Goal: Transaction & Acquisition: Purchase product/service

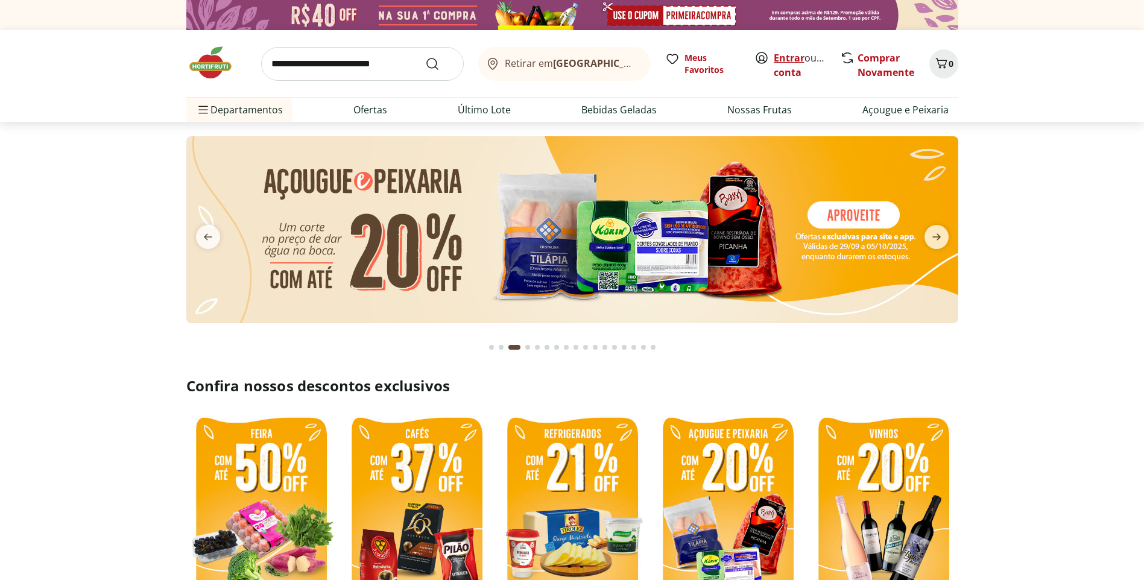
click at [789, 55] on link "Entrar" at bounding box center [789, 57] width 31 height 13
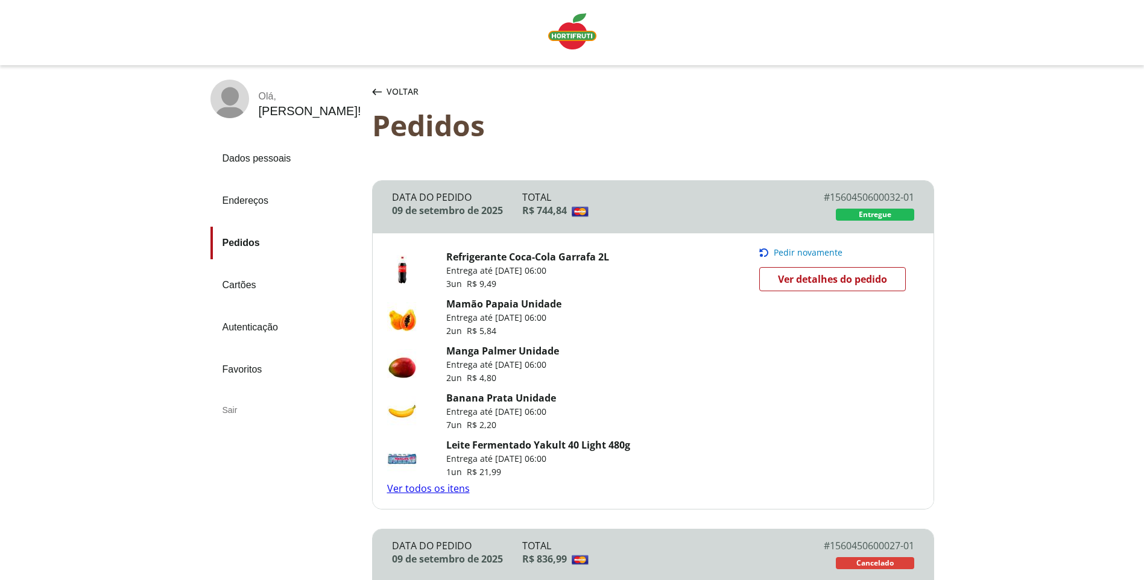
click at [806, 254] on span "Pedir novamente" at bounding box center [808, 253] width 69 height 10
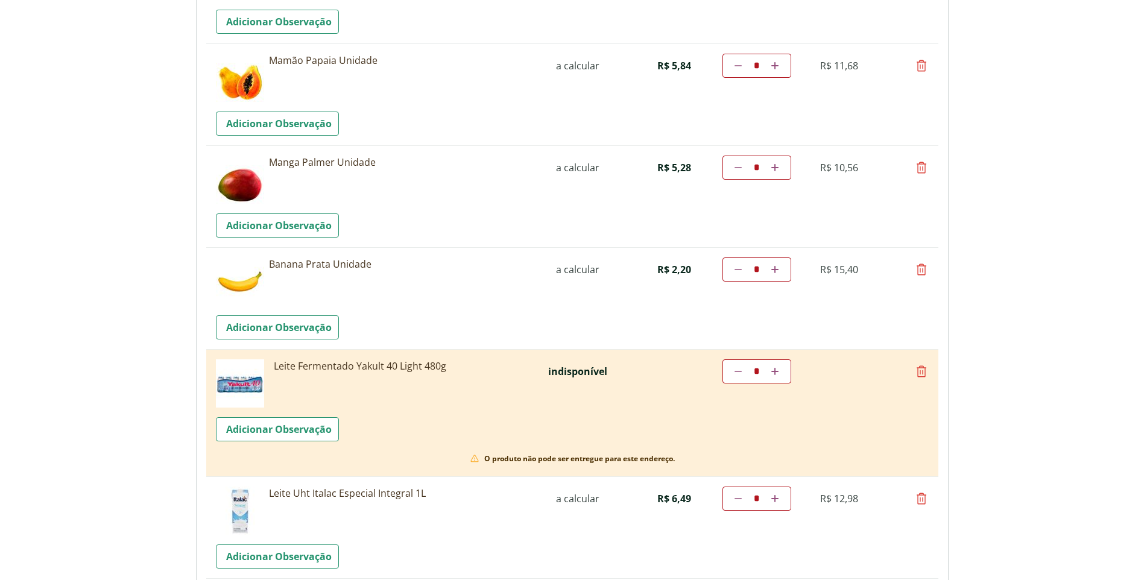
scroll to position [241, 0]
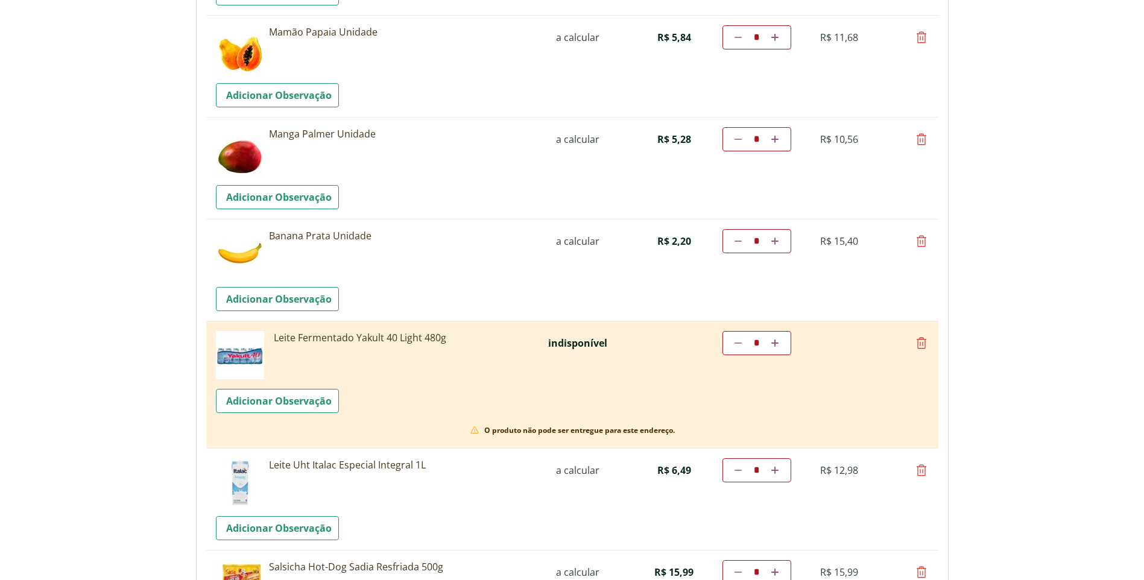
click at [920, 346] on icon at bounding box center [921, 343] width 14 height 14
type input "*"
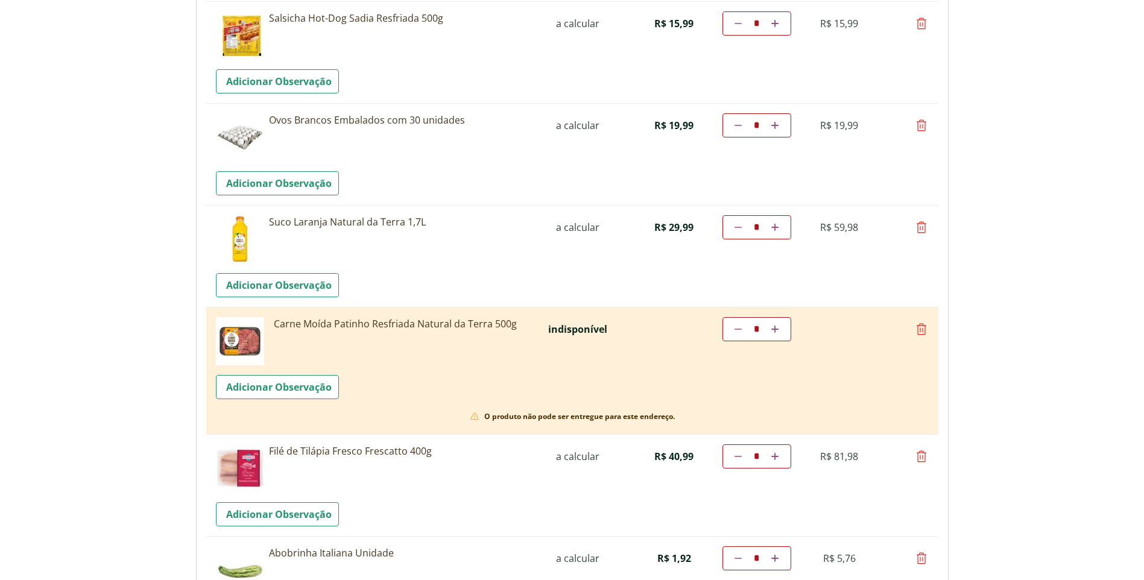
scroll to position [663, 0]
click at [919, 330] on icon at bounding box center [921, 328] width 14 height 14
type input "*"
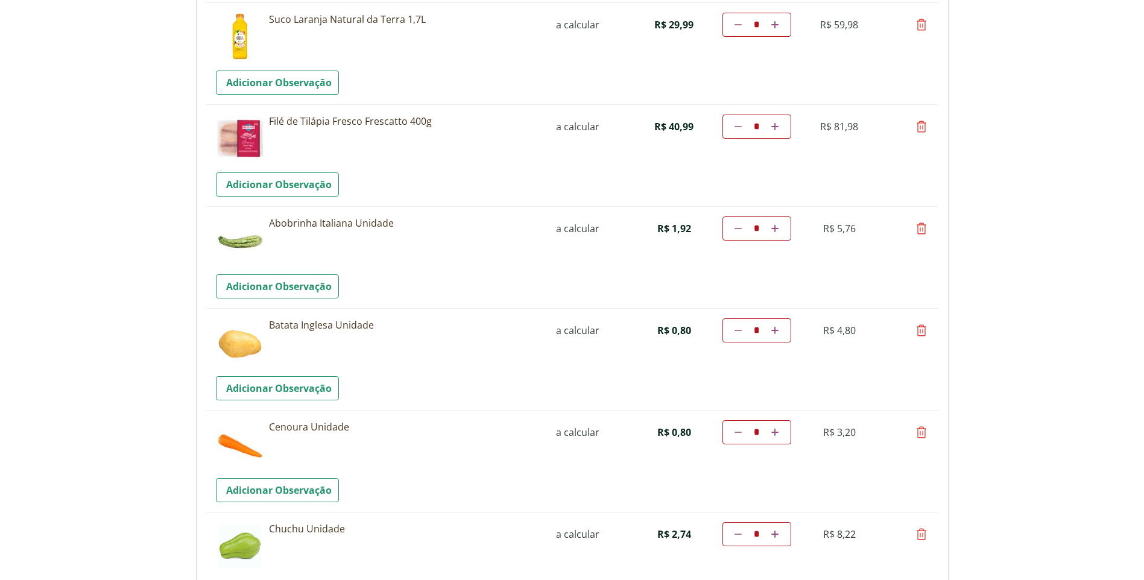
scroll to position [904, 0]
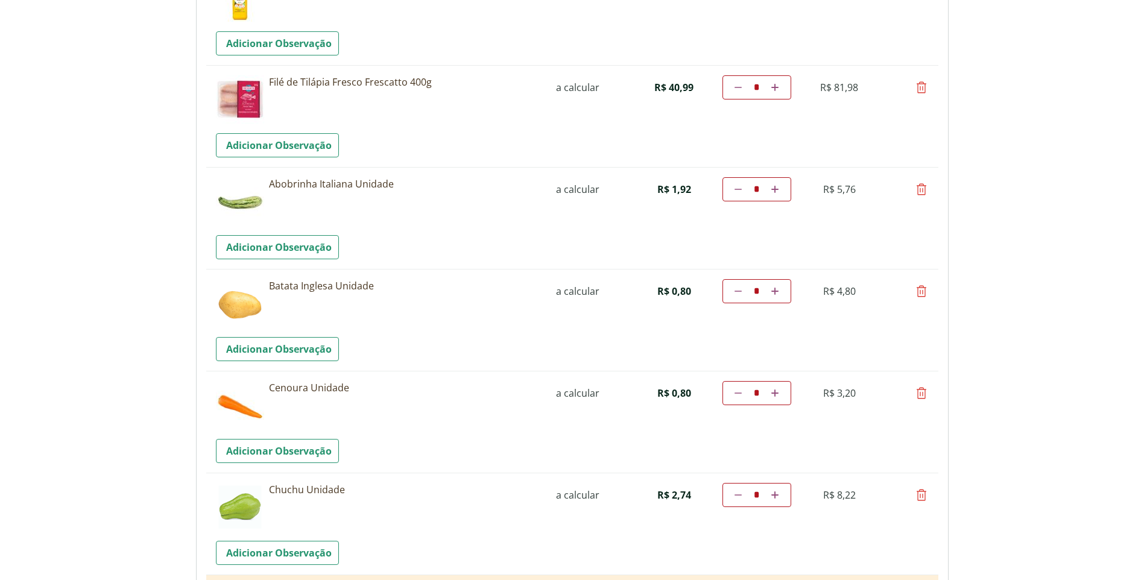
click at [778, 292] on icon at bounding box center [774, 291] width 7 height 7
type input "*"
click at [778, 292] on td "Diminuir a quantidade * Aumentar a quantidade" at bounding box center [756, 291] width 69 height 24
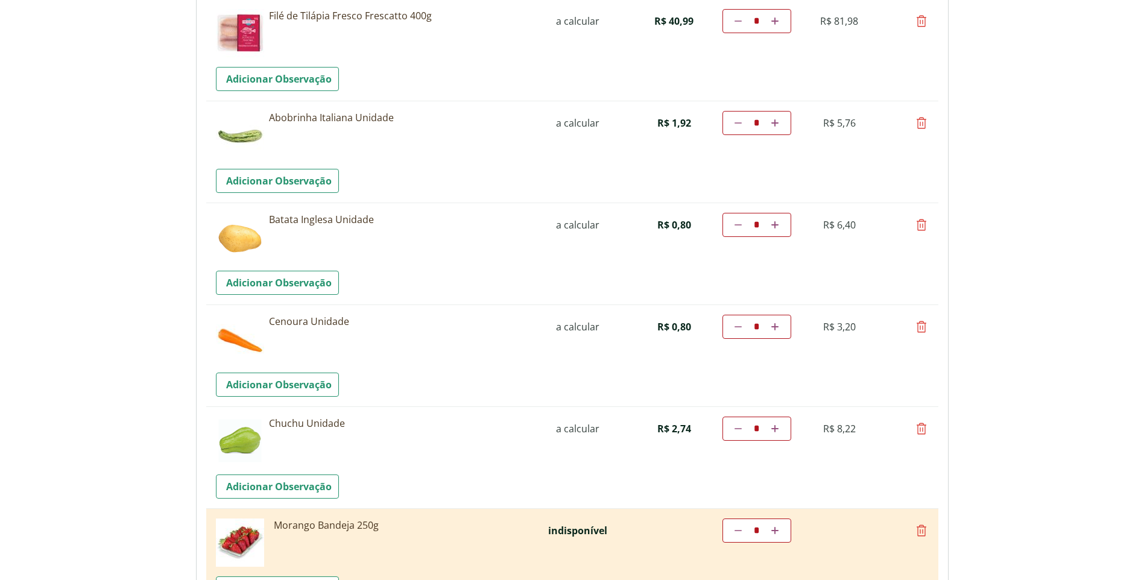
scroll to position [971, 0]
click at [780, 424] on link "Aumentar a quantidade" at bounding box center [774, 428] width 11 height 14
type input "*"
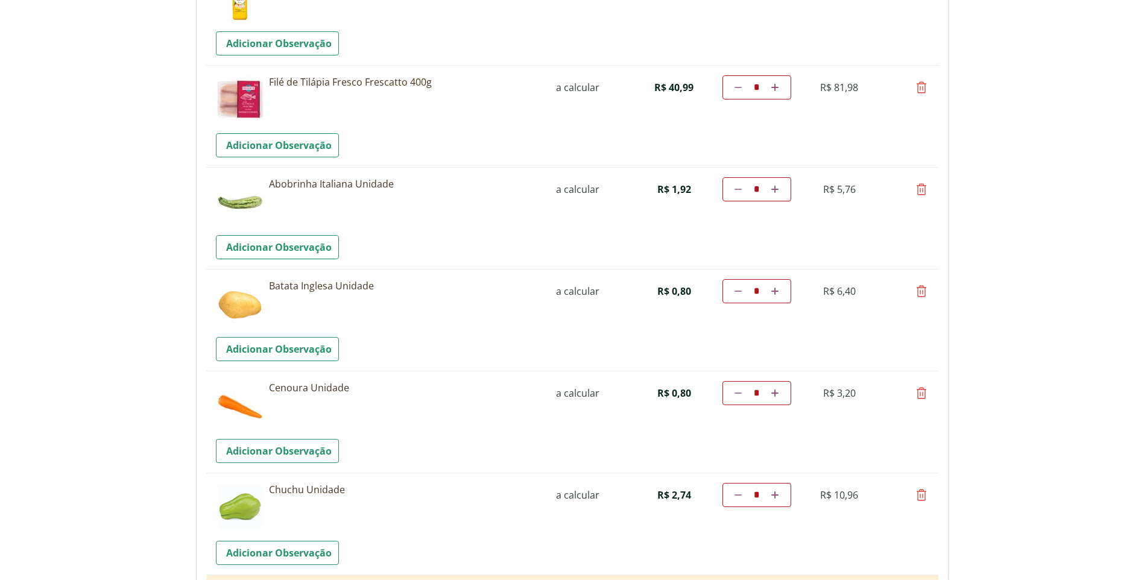
scroll to position [1085, 0]
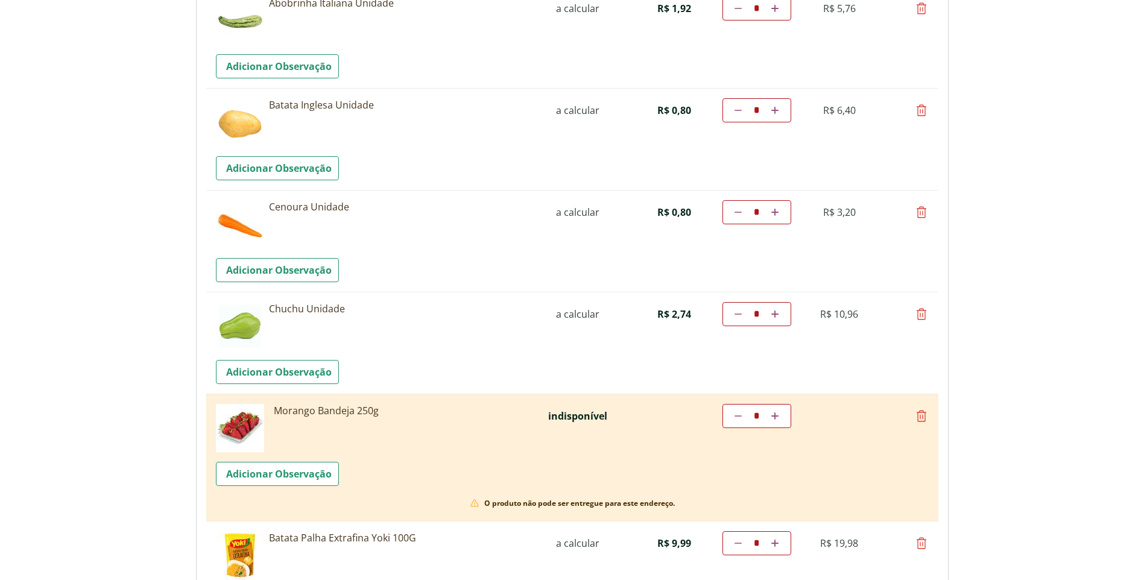
click at [922, 414] on icon at bounding box center [921, 416] width 14 height 14
type input "*"
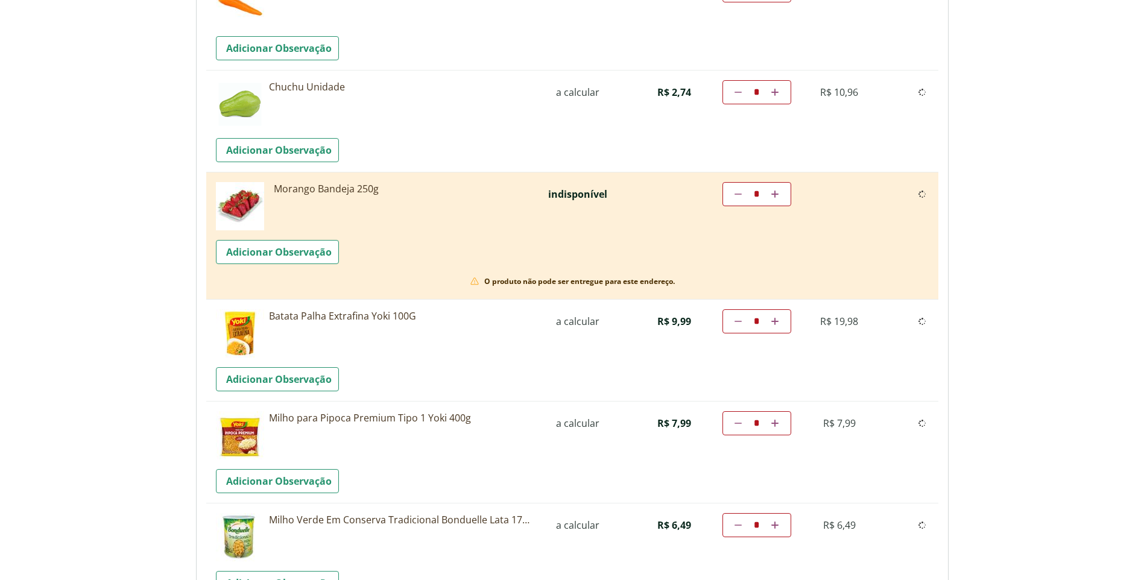
scroll to position [1327, 0]
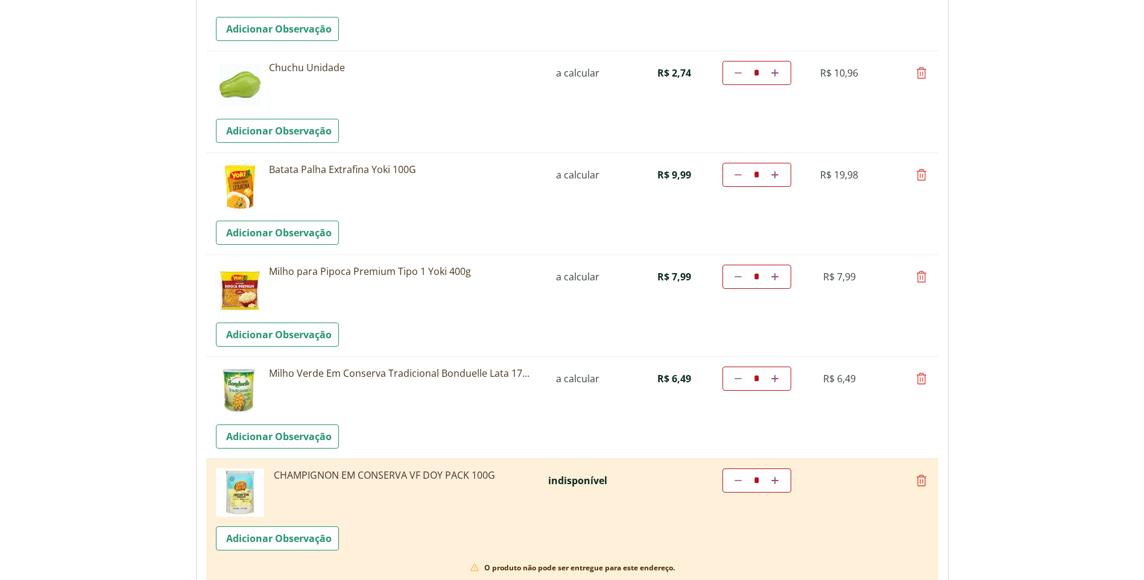
click at [780, 276] on link "Aumentar a quantidade" at bounding box center [774, 277] width 11 height 14
type input "*"
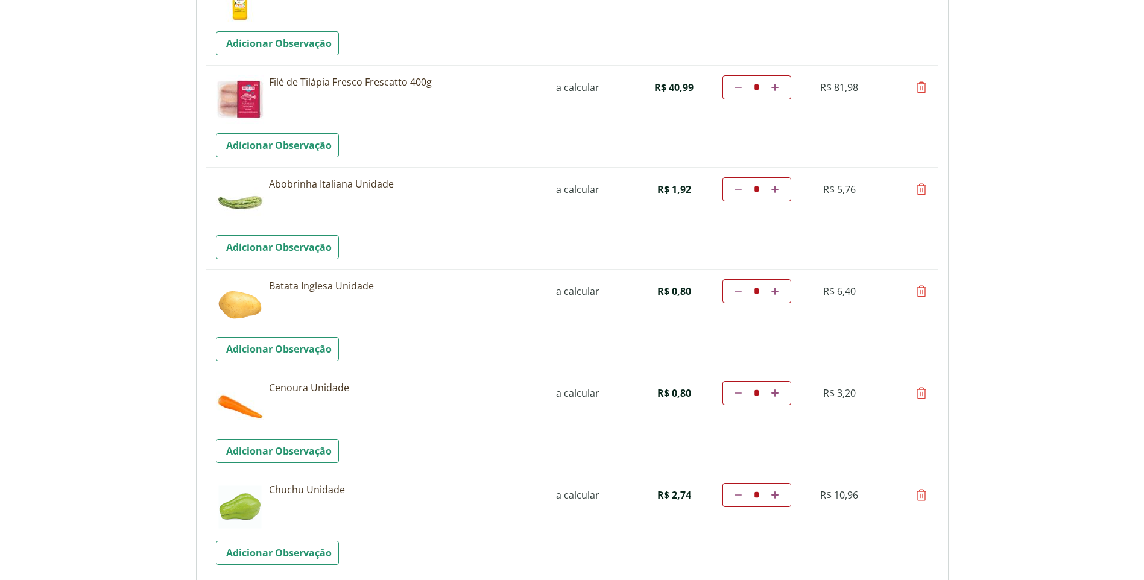
scroll to position [1146, 0]
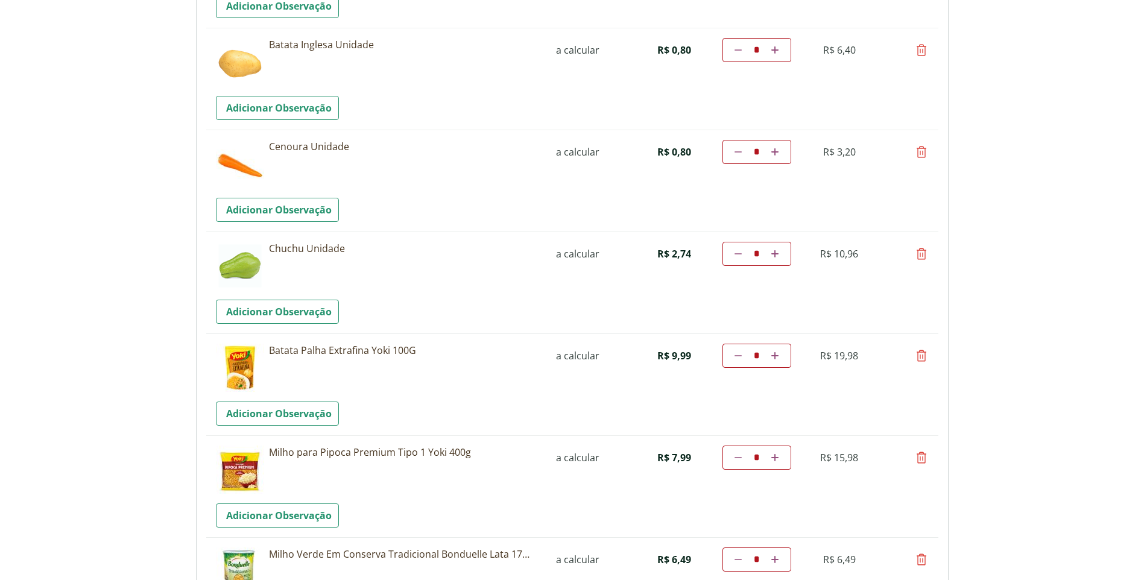
click at [927, 456] on icon at bounding box center [921, 457] width 14 height 14
type input "*"
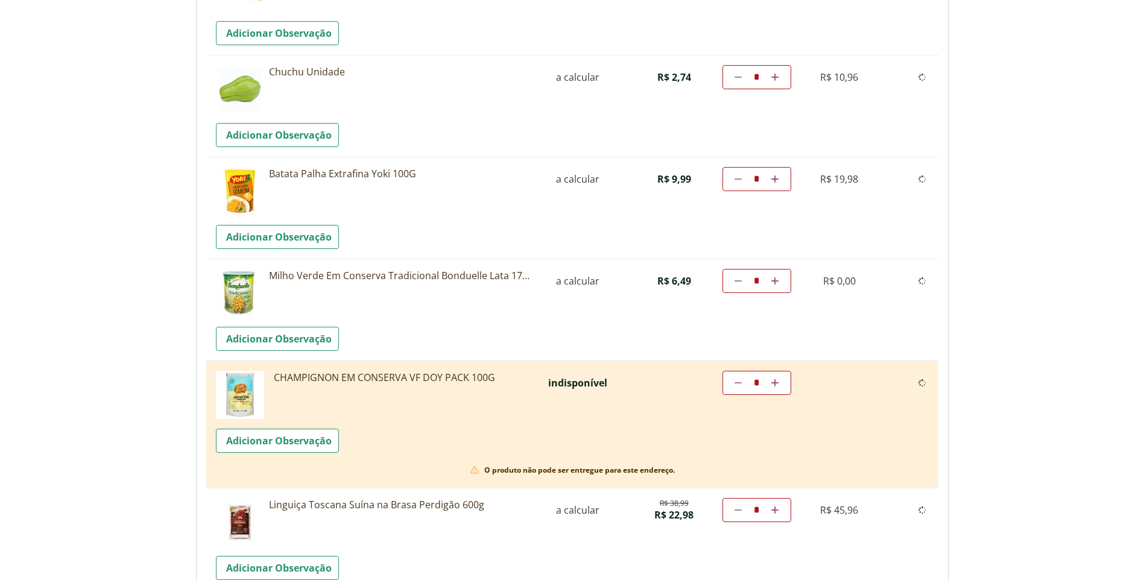
scroll to position [1327, 0]
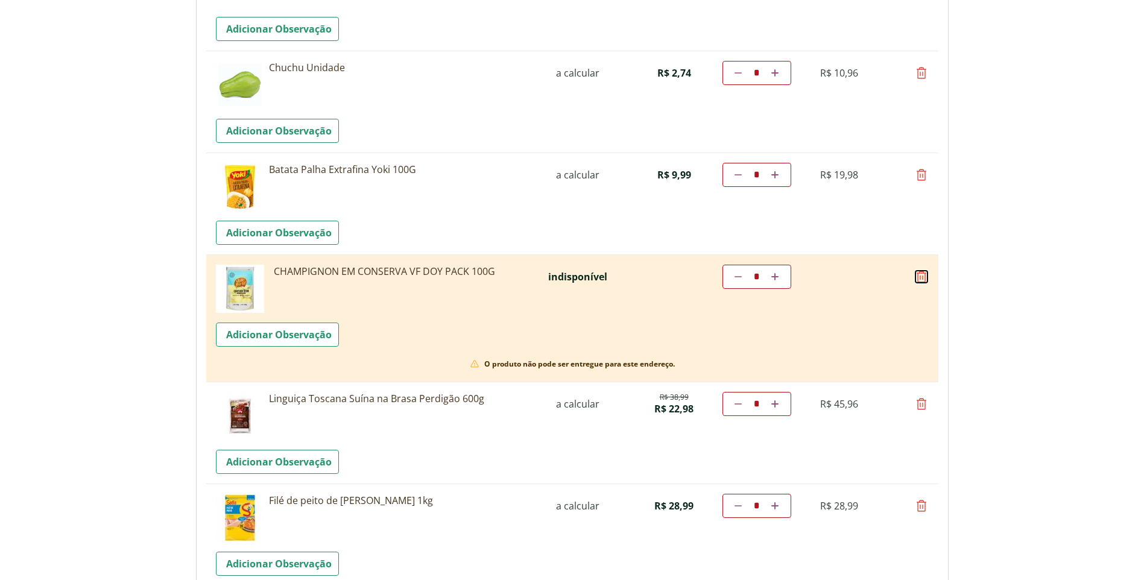
click at [921, 275] on icon at bounding box center [921, 277] width 14 height 14
type input "*"
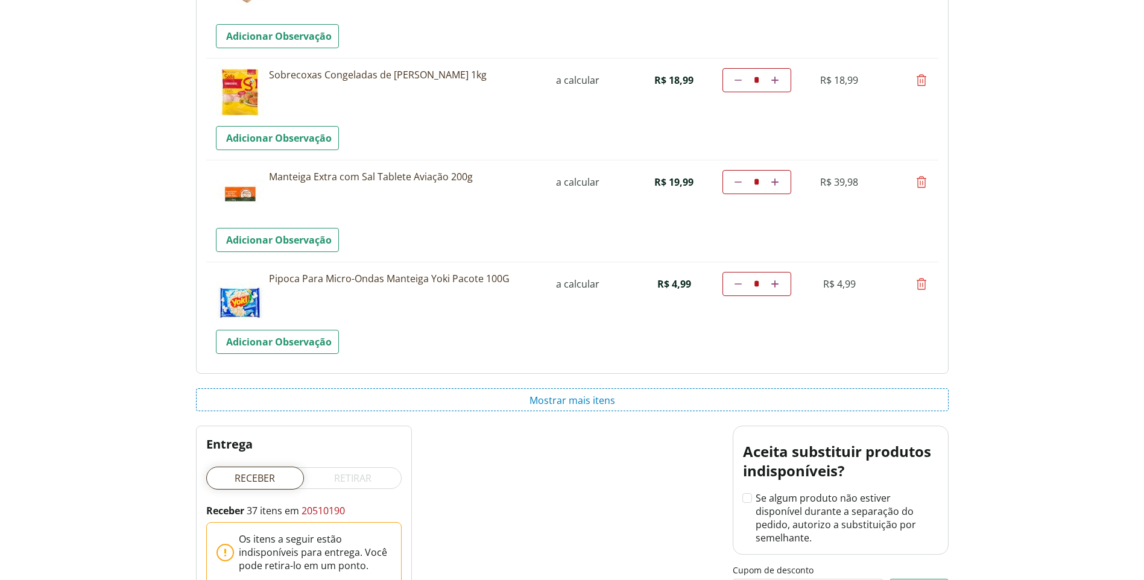
scroll to position [1869, 0]
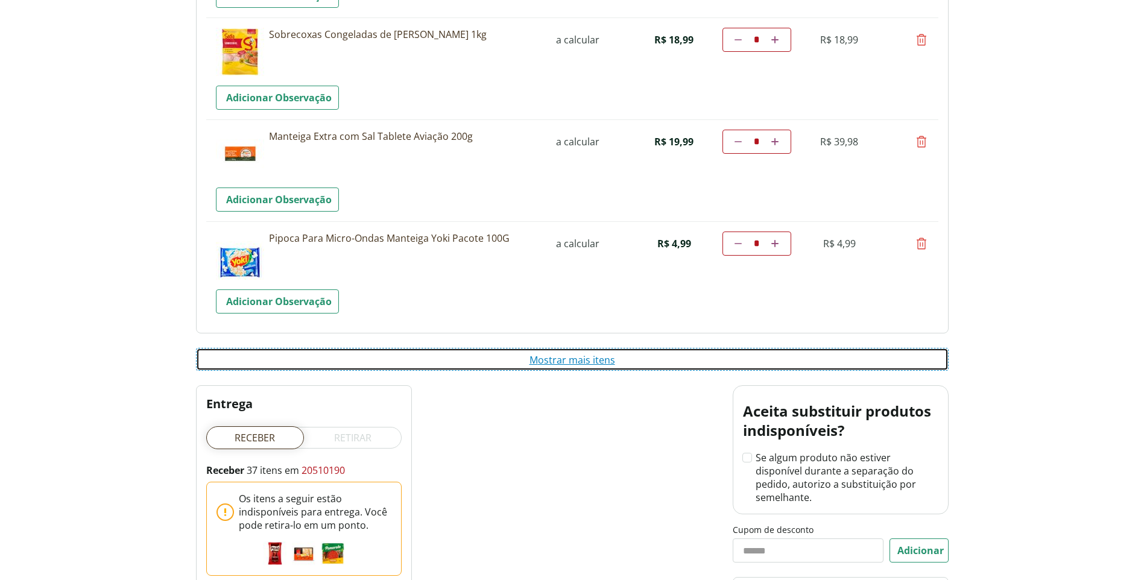
click at [609, 365] on button "Mostrar mais itens" at bounding box center [572, 359] width 753 height 23
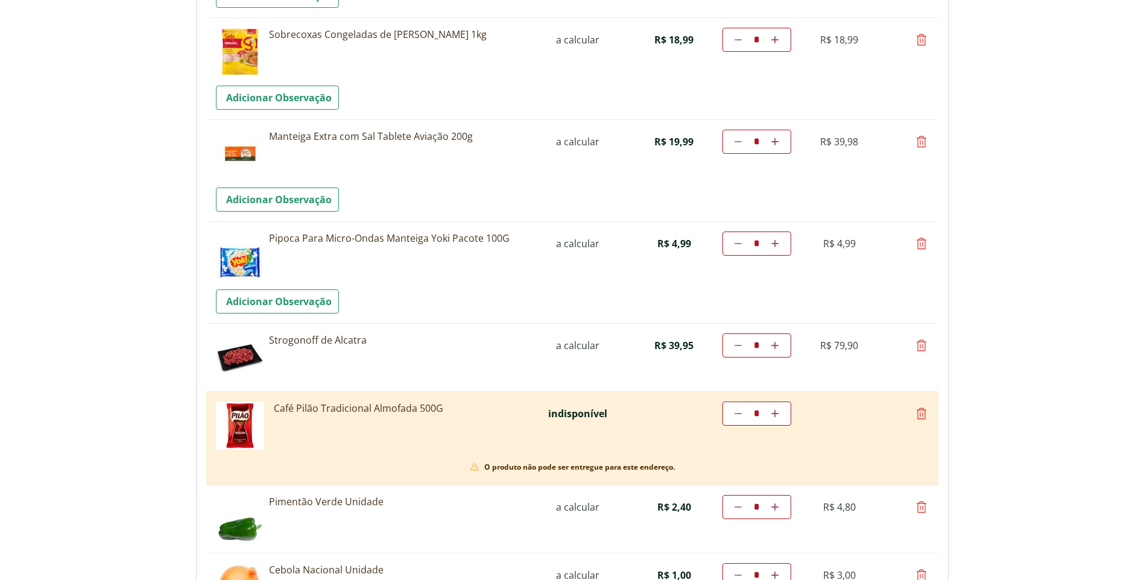
scroll to position [1929, 0]
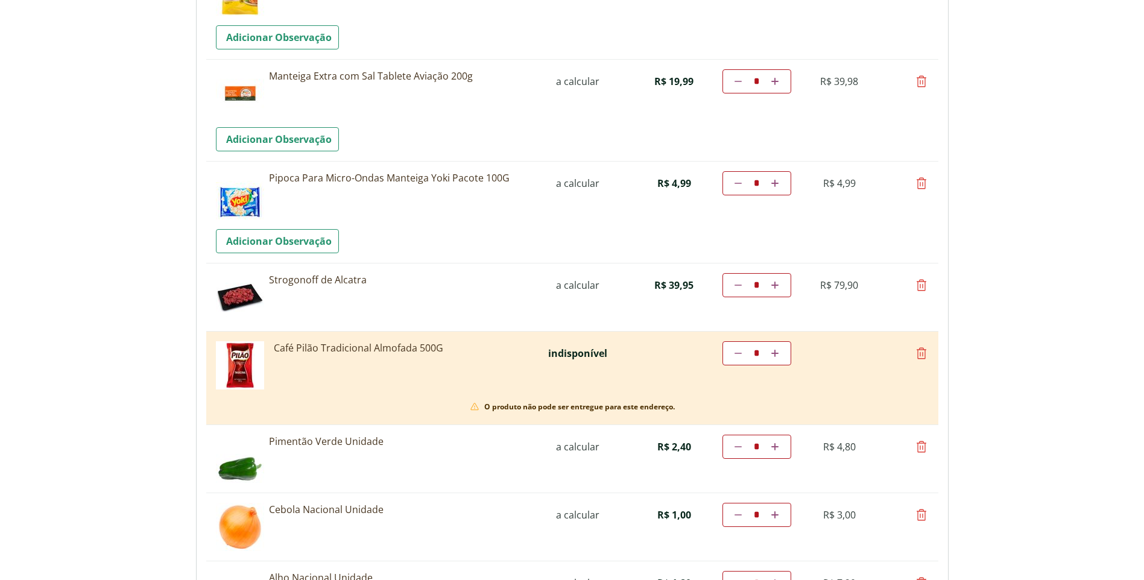
click at [920, 352] on icon at bounding box center [921, 353] width 14 height 14
type input "*"
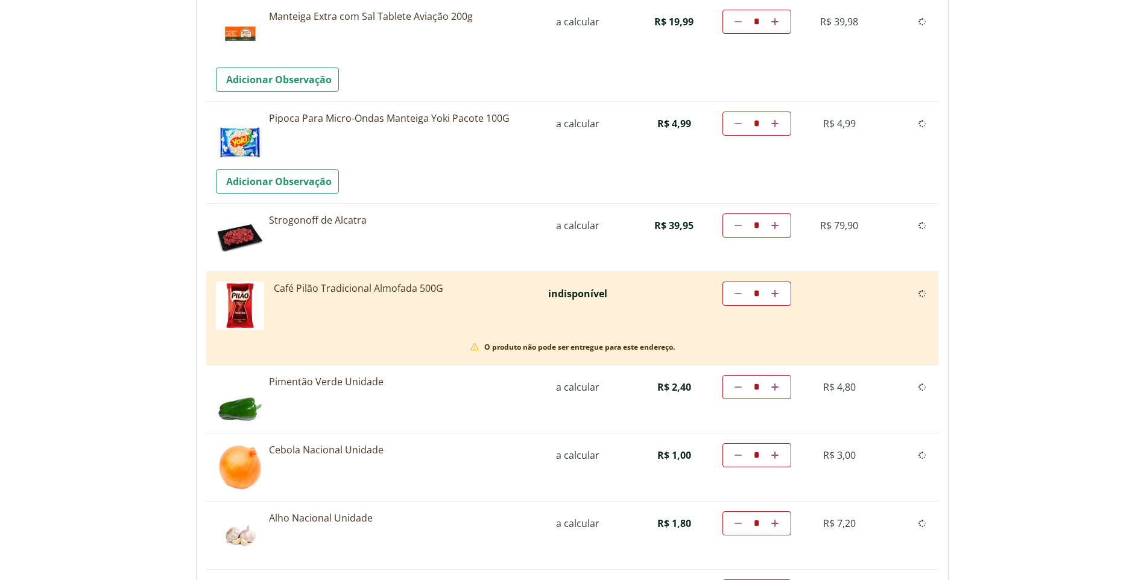
scroll to position [1990, 0]
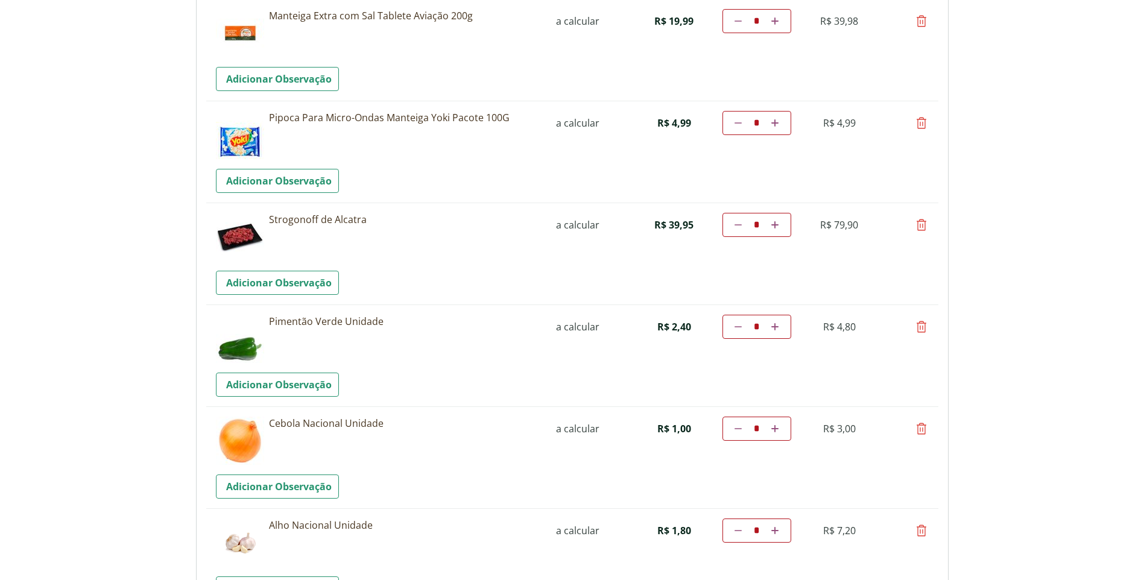
click at [780, 327] on link "Aumentar a quantidade" at bounding box center [774, 327] width 11 height 14
type input "*"
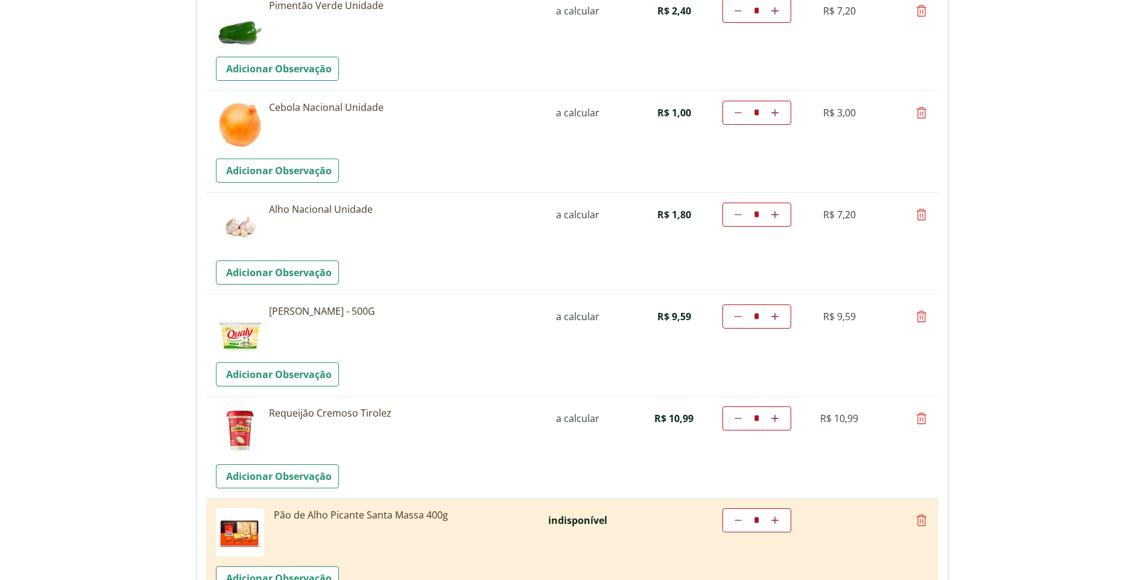
scroll to position [2383, 0]
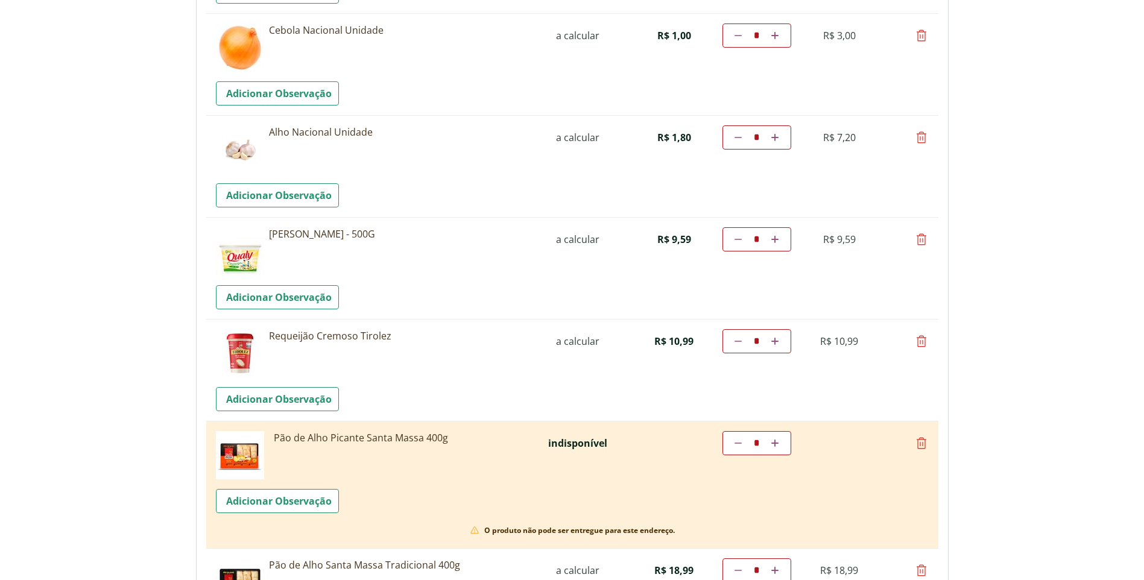
click at [924, 441] on icon at bounding box center [921, 443] width 14 height 14
type input "*"
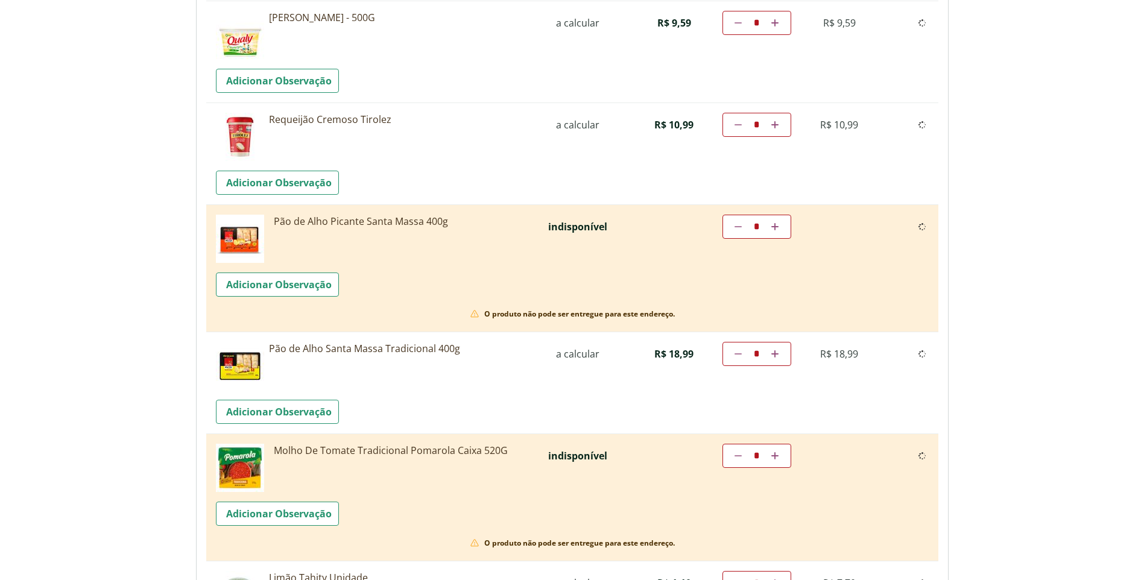
scroll to position [2624, 0]
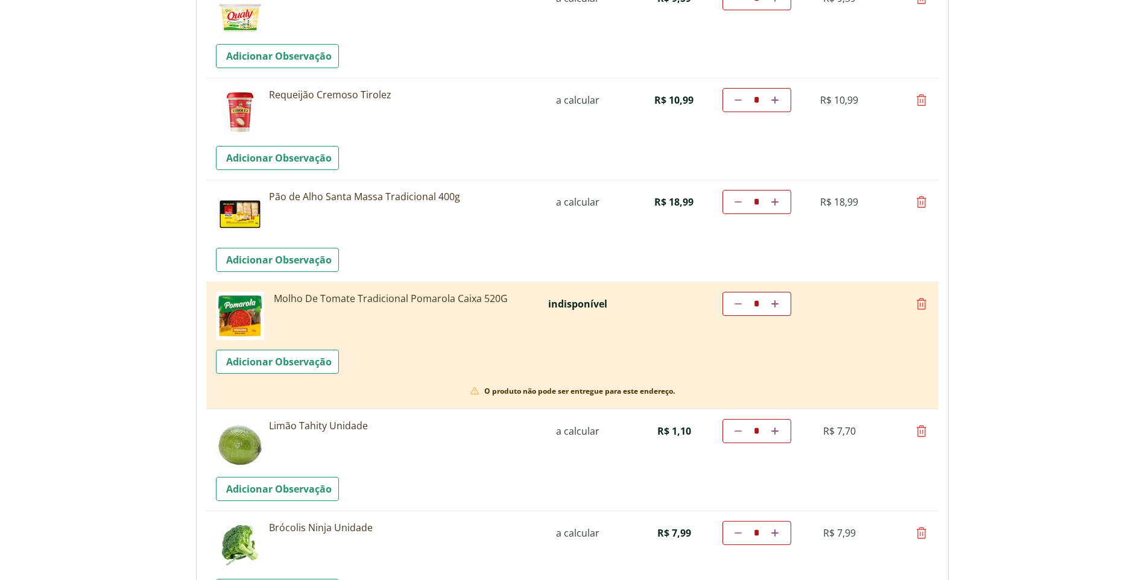
click at [921, 301] on icon at bounding box center [921, 304] width 14 height 14
type input "*"
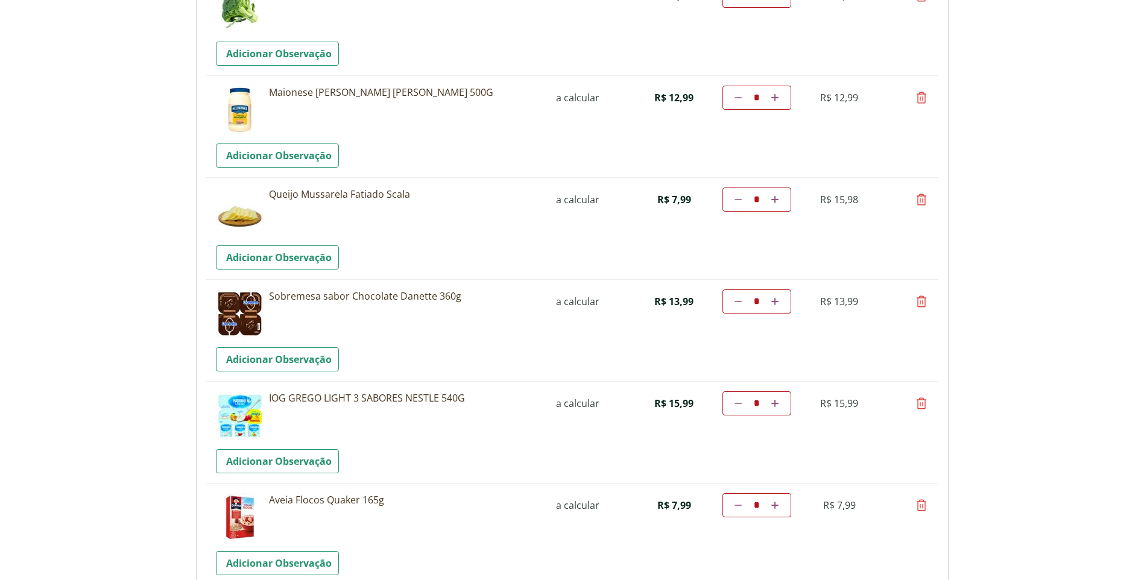
scroll to position [3106, 0]
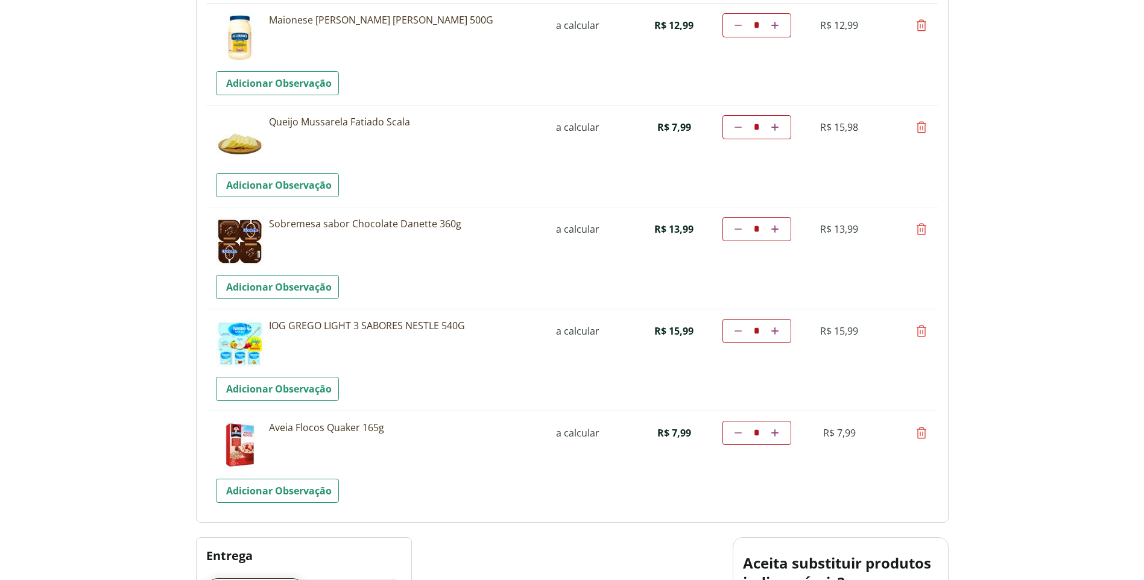
click at [918, 333] on icon at bounding box center [921, 331] width 14 height 14
type input "*"
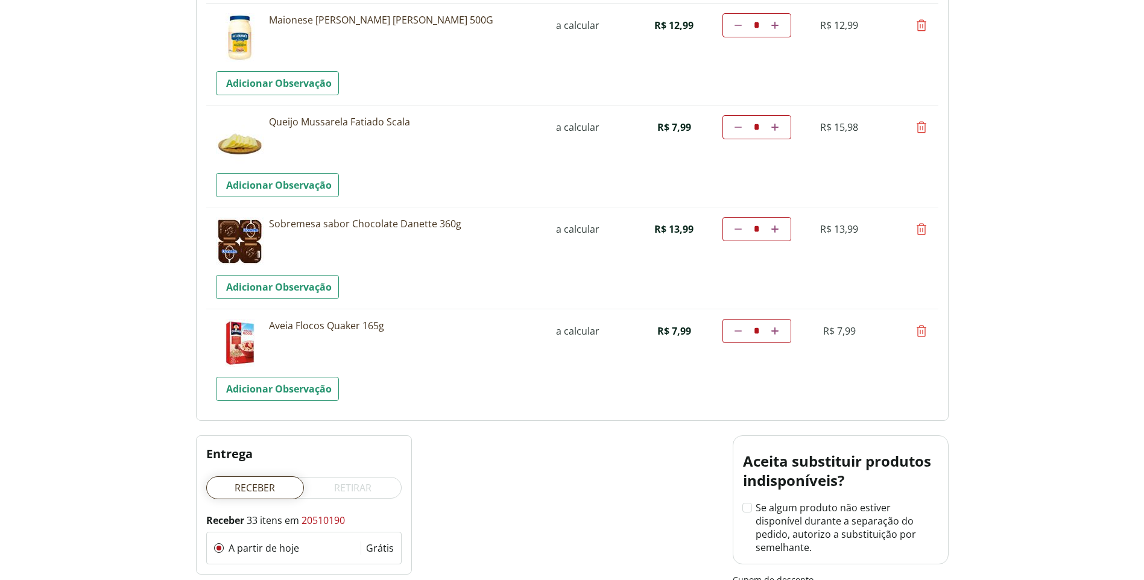
click at [920, 329] on icon at bounding box center [921, 331] width 14 height 14
type input "*"
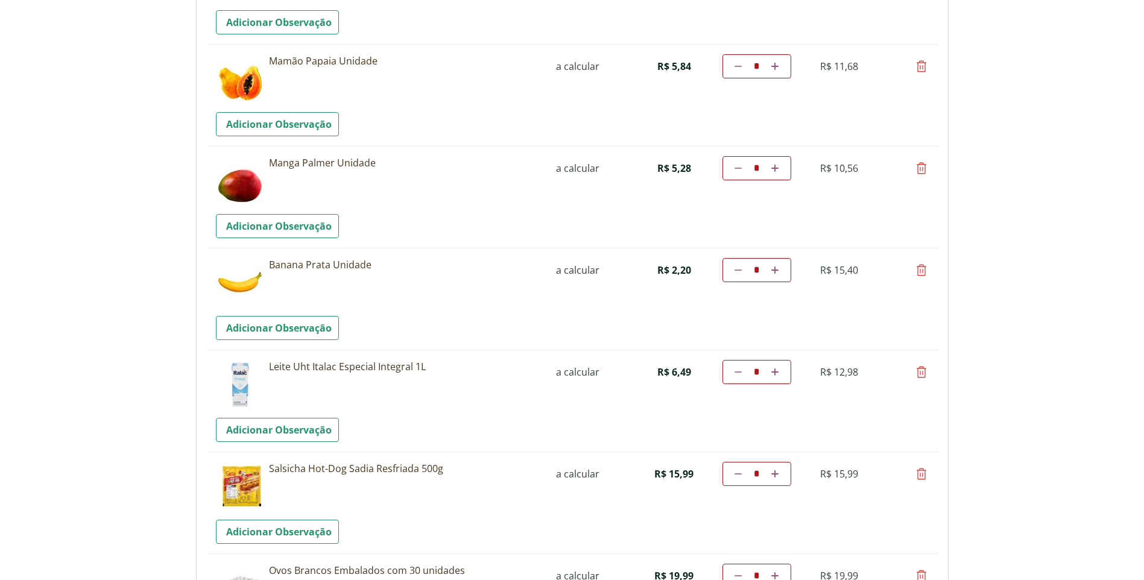
scroll to position [0, 0]
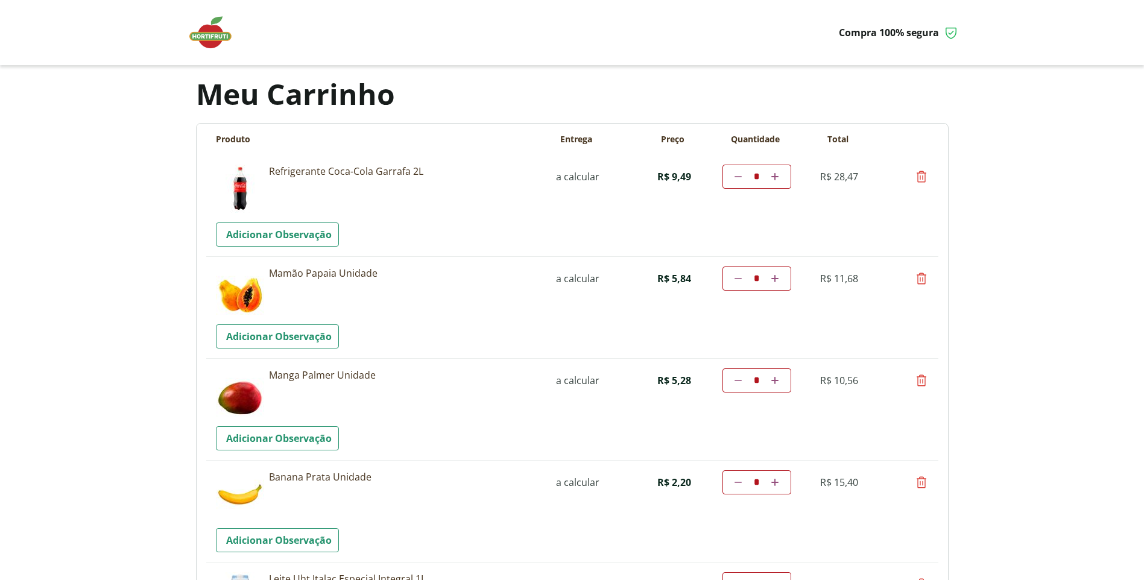
click at [215, 39] on img at bounding box center [216, 32] width 60 height 36
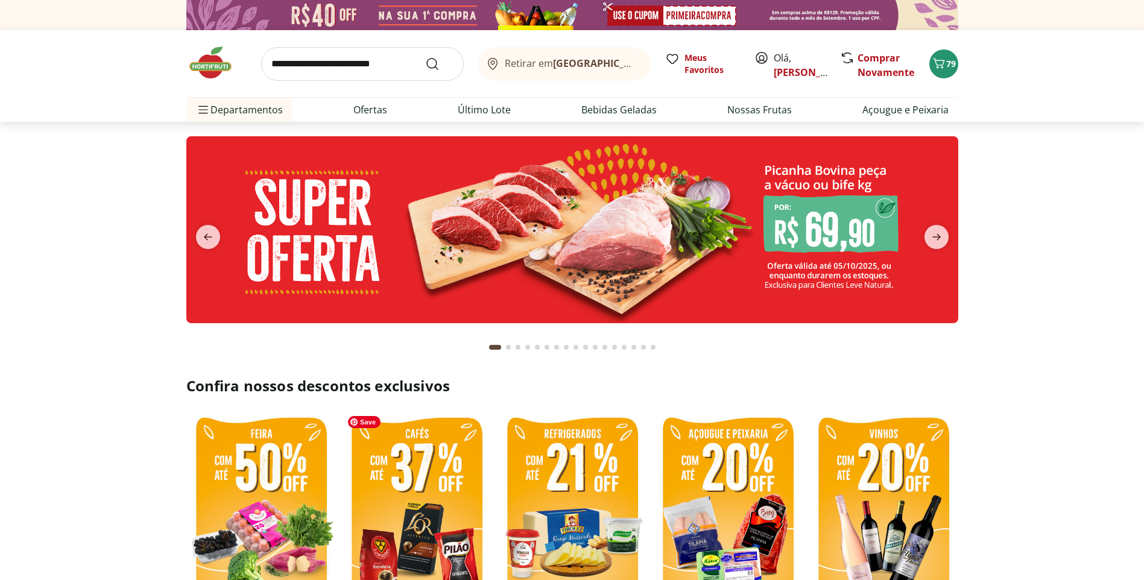
click at [456, 498] on img at bounding box center [417, 510] width 150 height 200
select select "**********"
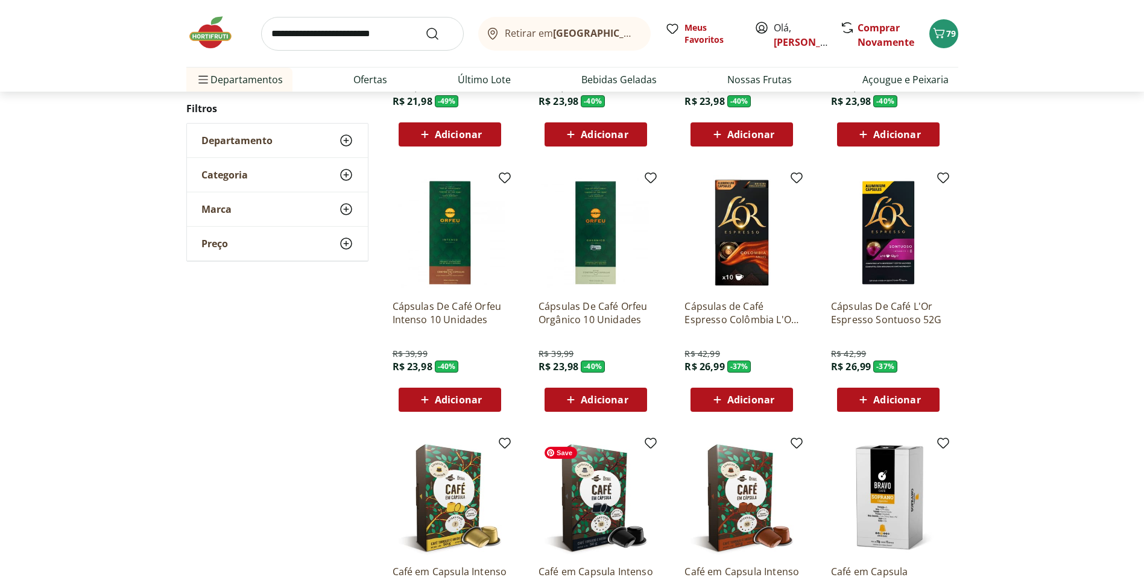
scroll to position [603, 0]
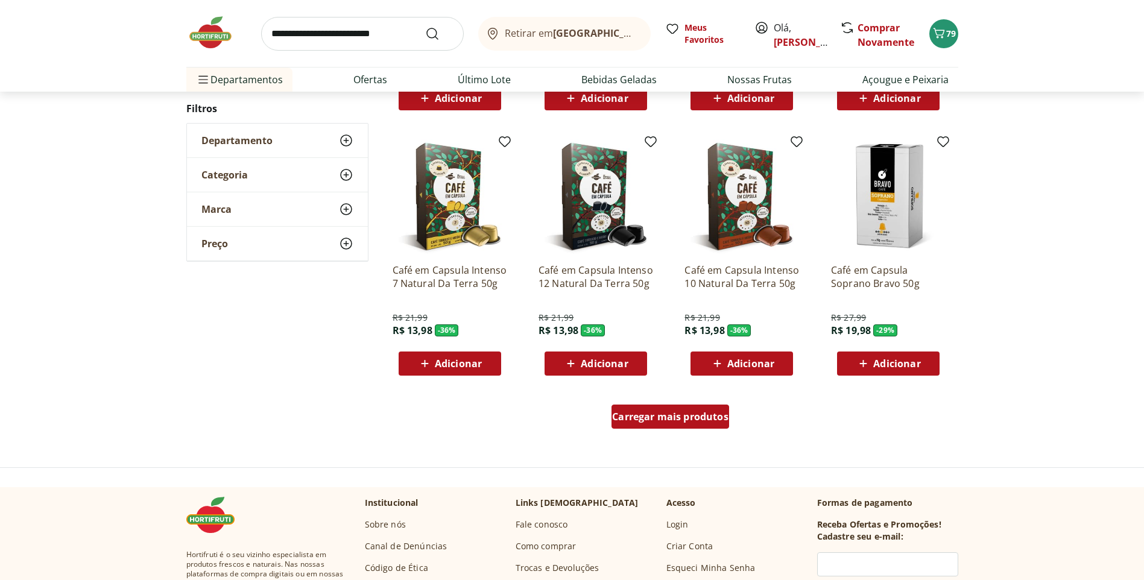
click at [677, 418] on span "Carregar mais produtos" at bounding box center [670, 417] width 116 height 10
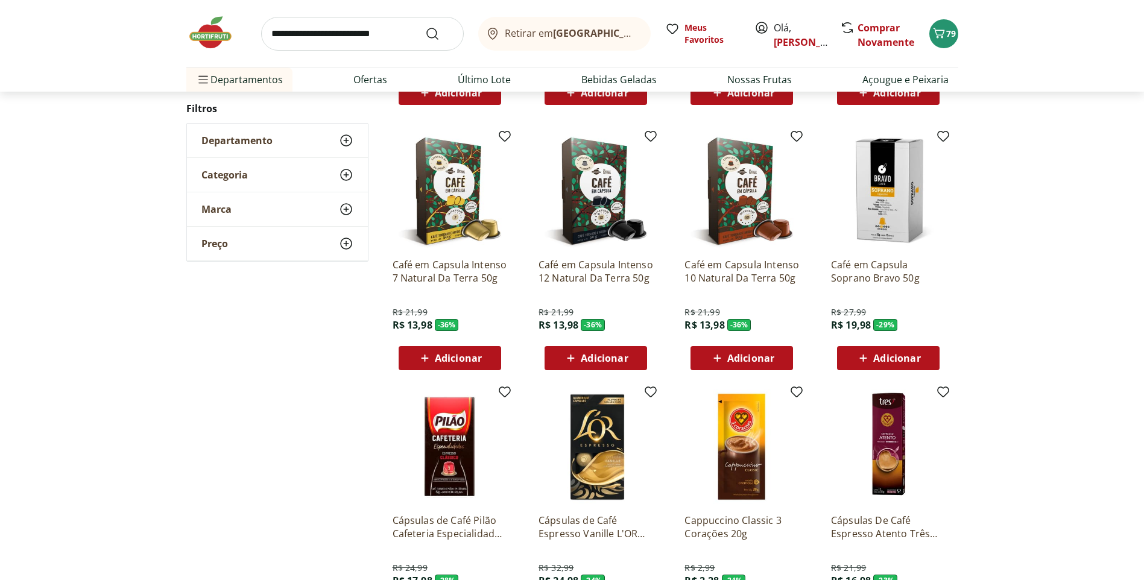
scroll to position [844, 0]
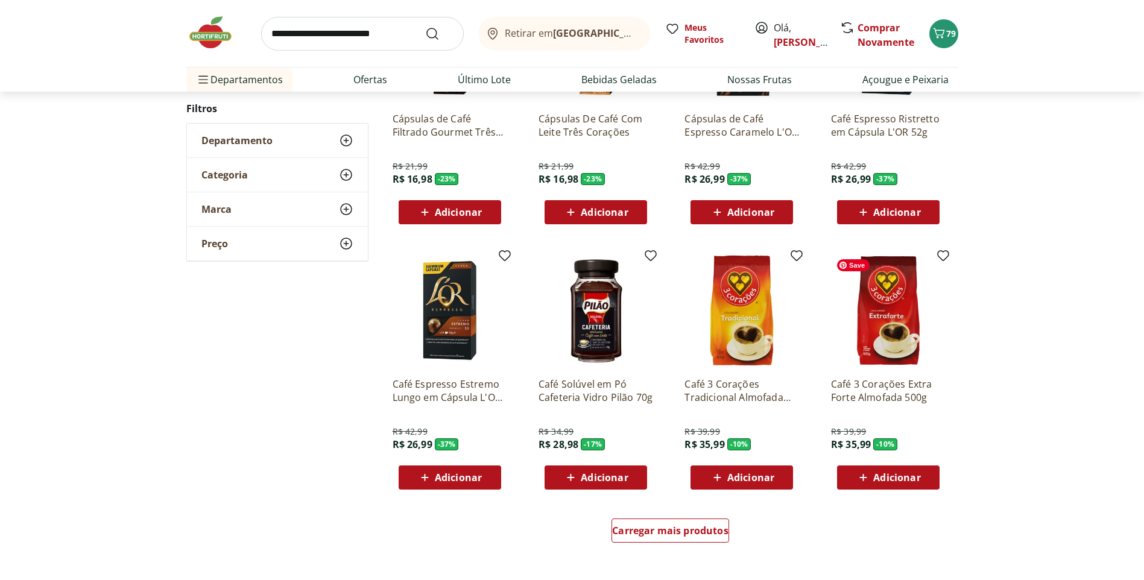
scroll to position [663, 0]
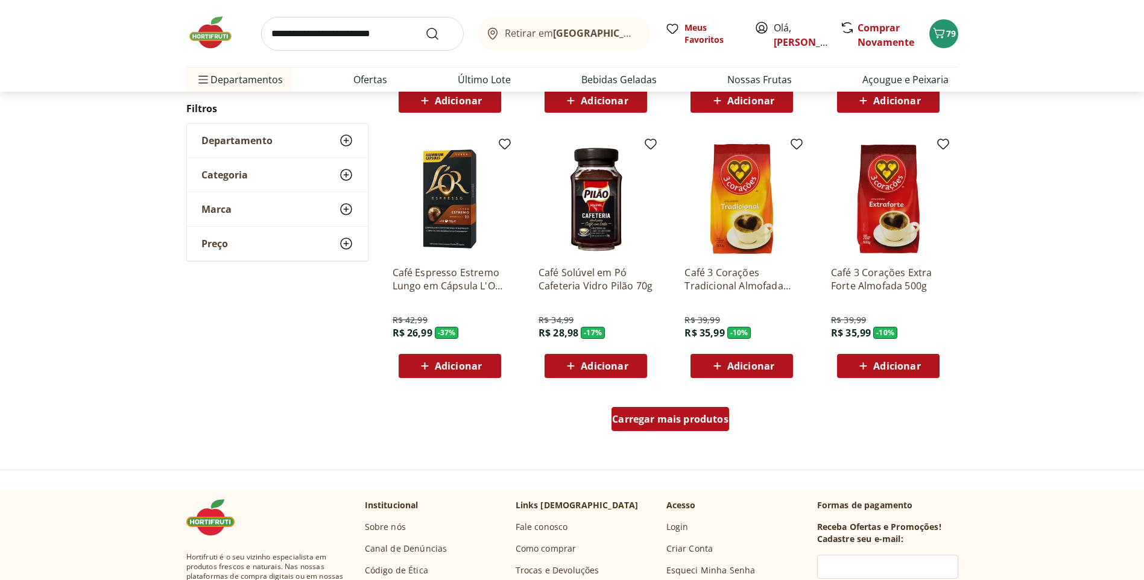
click at [664, 421] on span "Carregar mais produtos" at bounding box center [670, 419] width 116 height 10
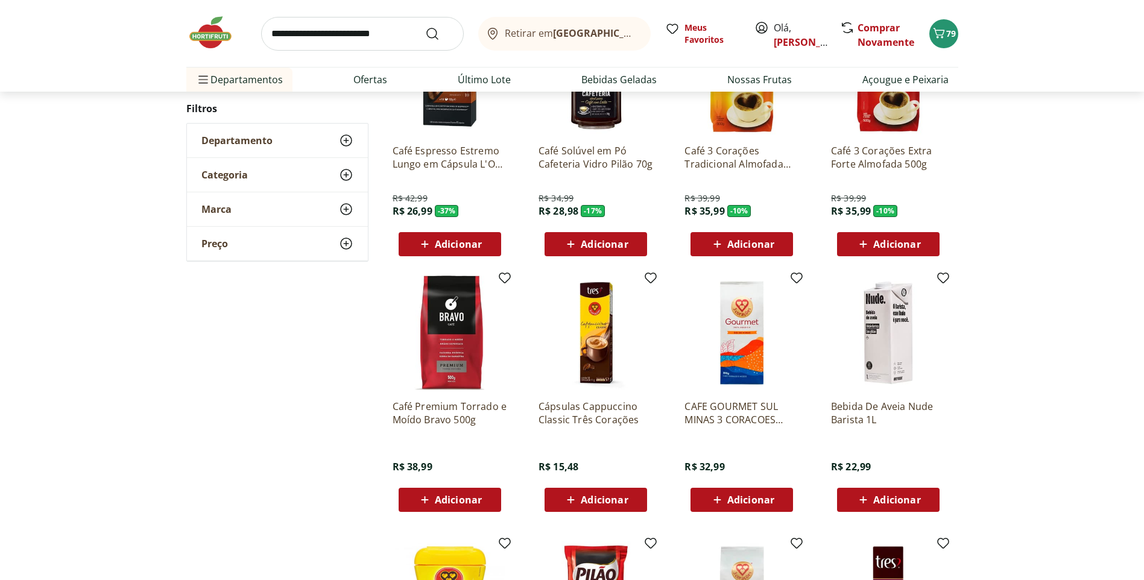
scroll to position [844, 0]
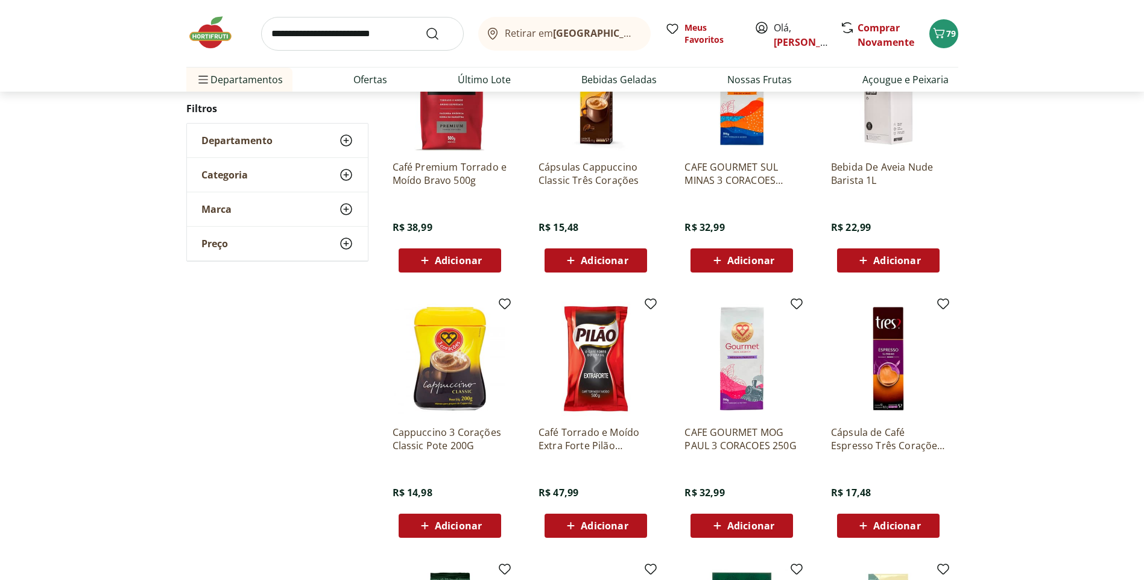
scroll to position [299, 0]
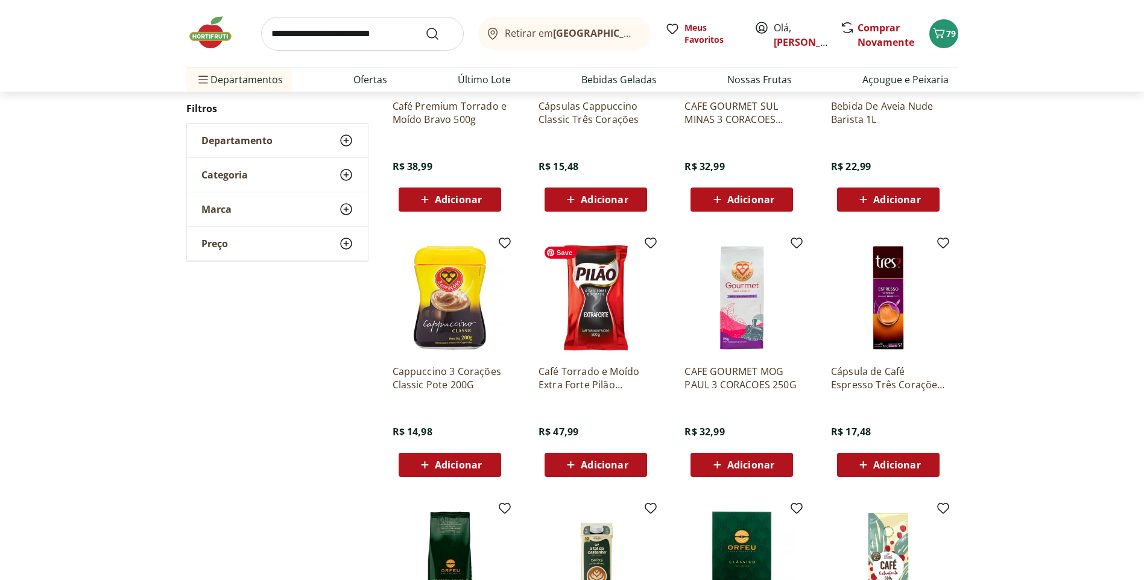
click at [590, 336] on img at bounding box center [595, 298] width 115 height 115
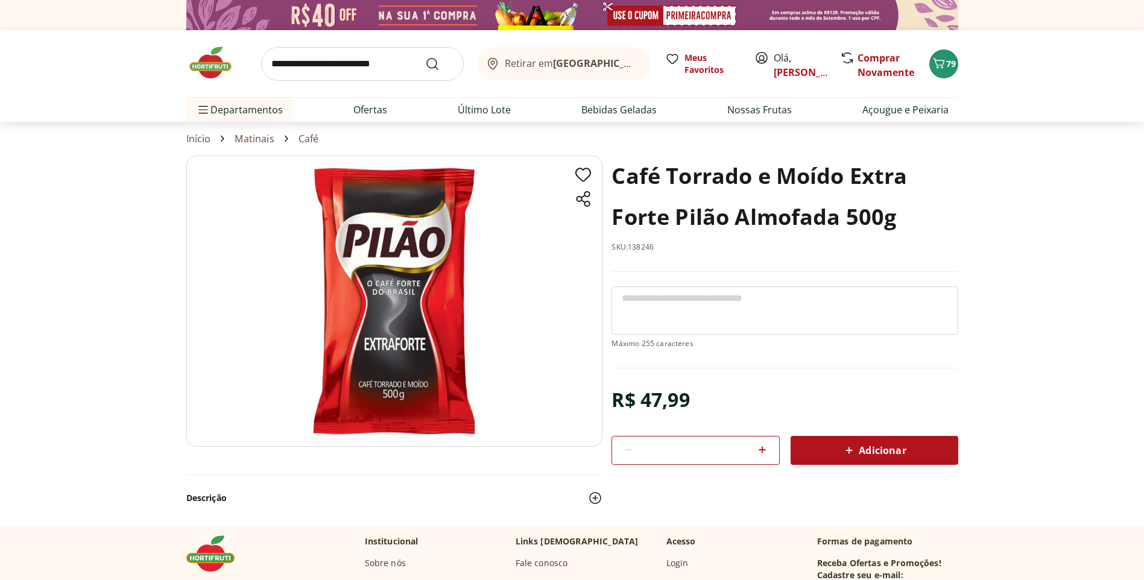
click at [895, 446] on span "Adicionar" at bounding box center [874, 450] width 64 height 14
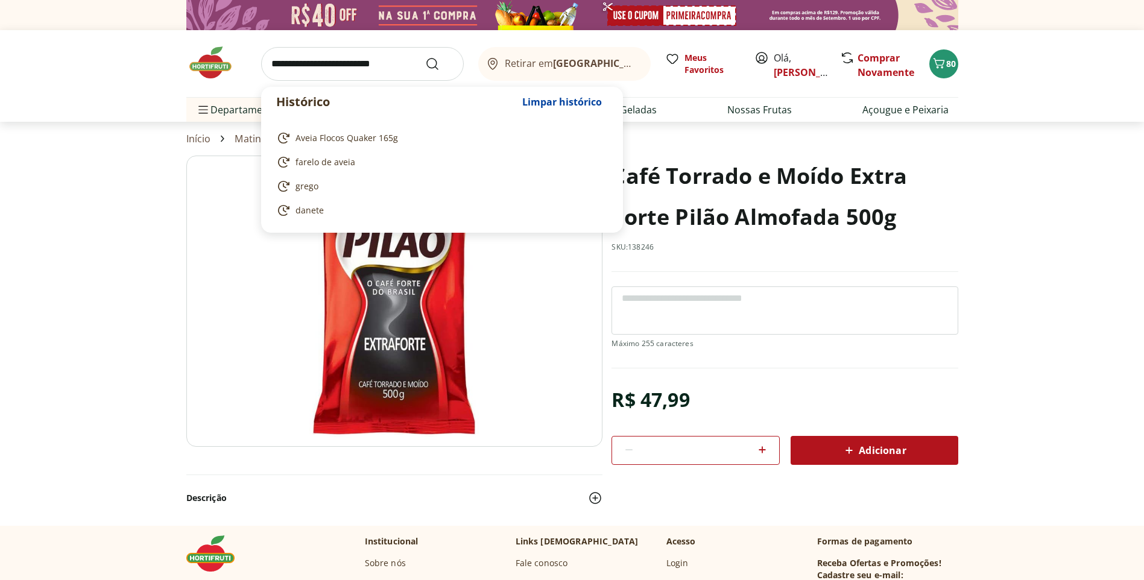
click at [279, 68] on input "search" at bounding box center [362, 64] width 203 height 34
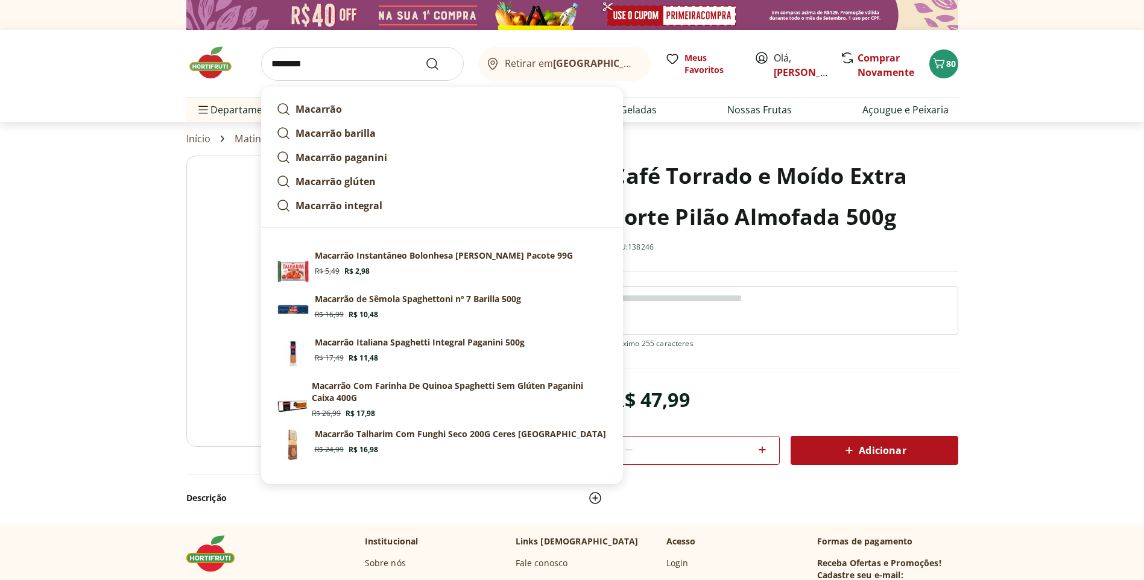
type input "********"
click at [425, 57] on button "Submit Search" at bounding box center [439, 64] width 29 height 14
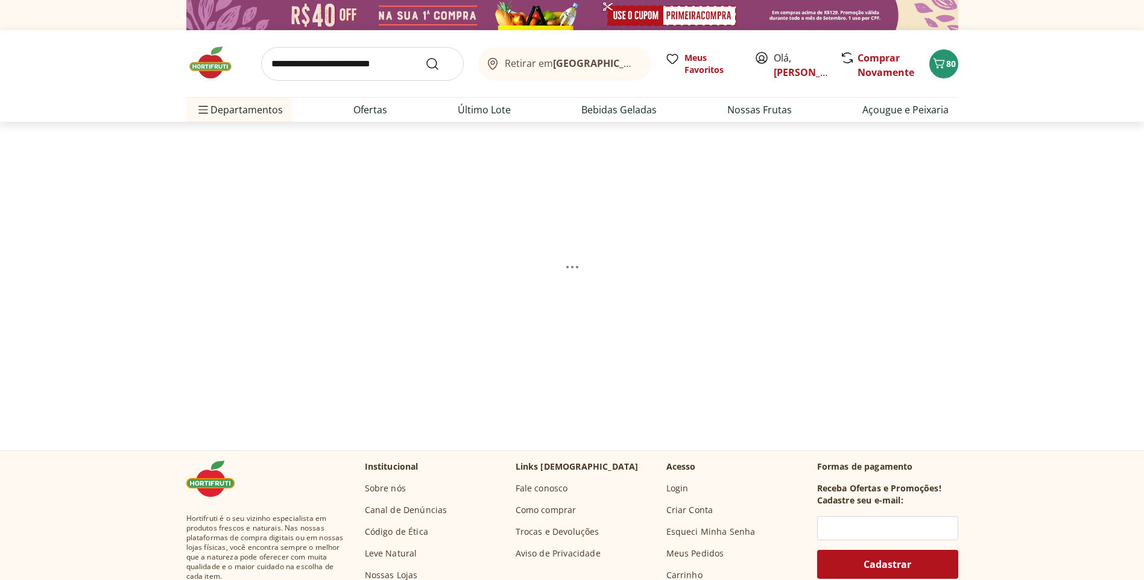
select select "**********"
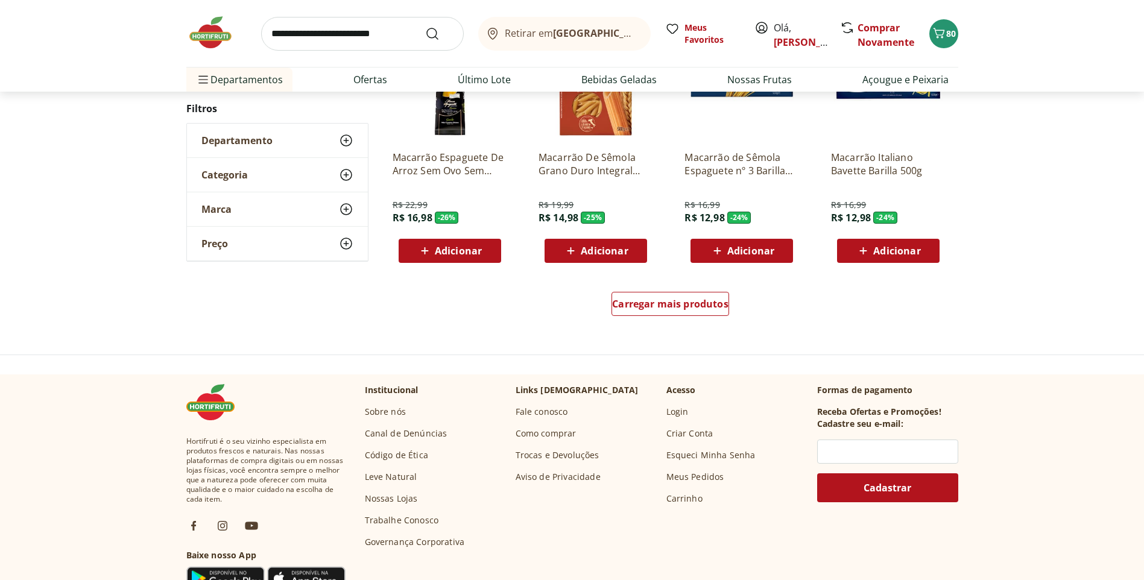
scroll to position [784, 0]
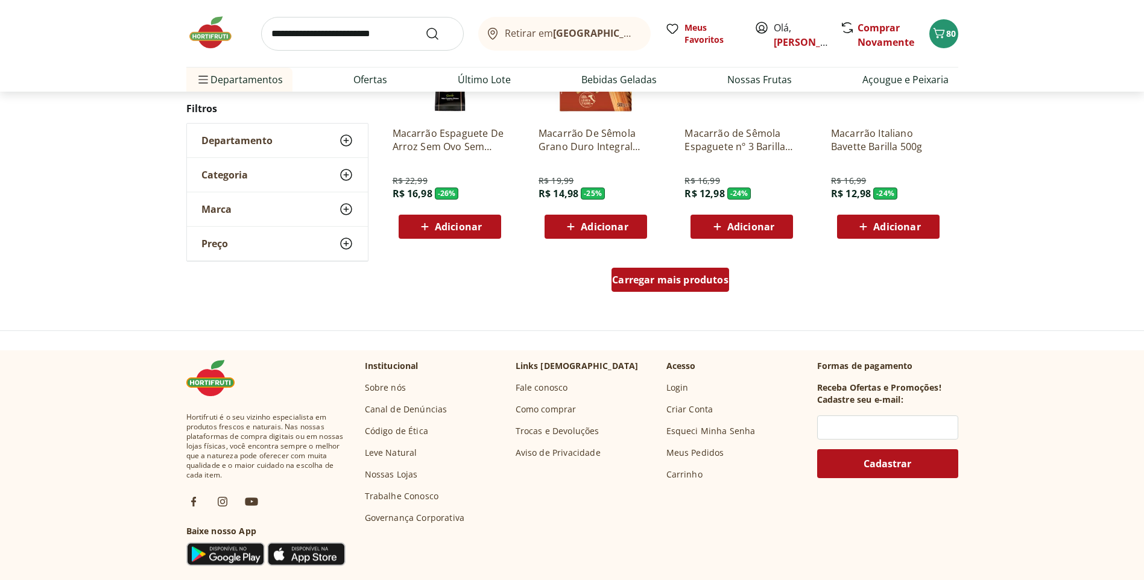
click at [664, 275] on span "Carregar mais produtos" at bounding box center [670, 280] width 116 height 10
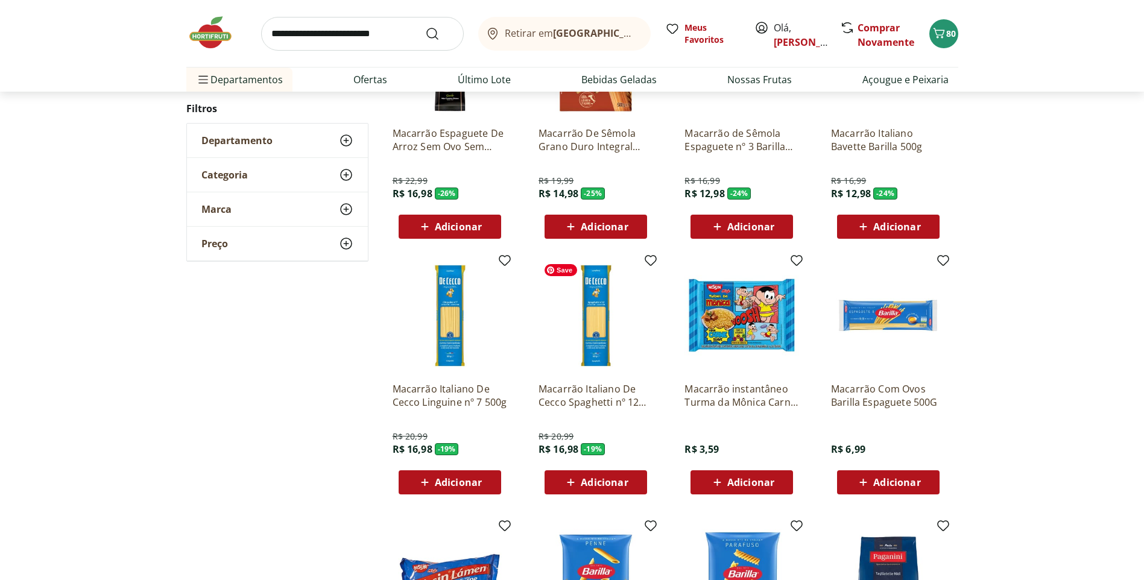
scroll to position [663, 0]
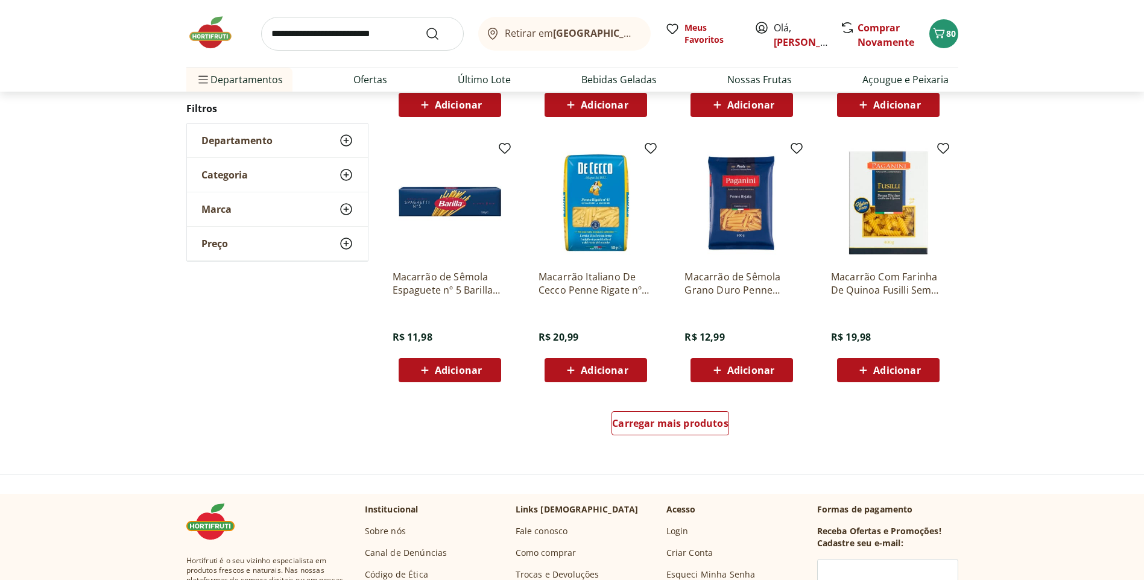
scroll to position [724, 0]
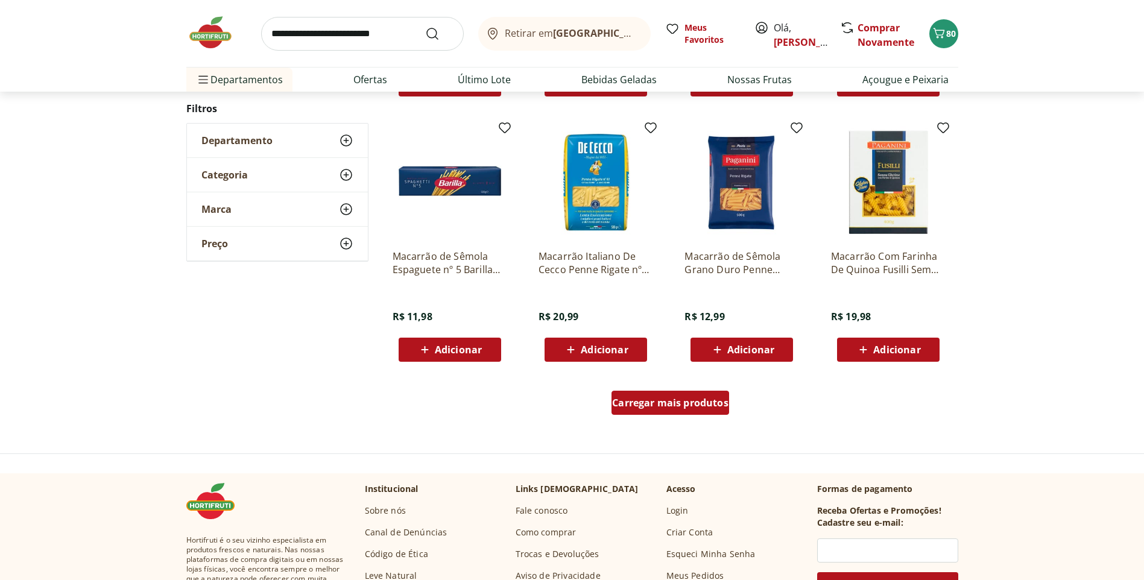
click at [670, 398] on span "Carregar mais produtos" at bounding box center [670, 403] width 116 height 10
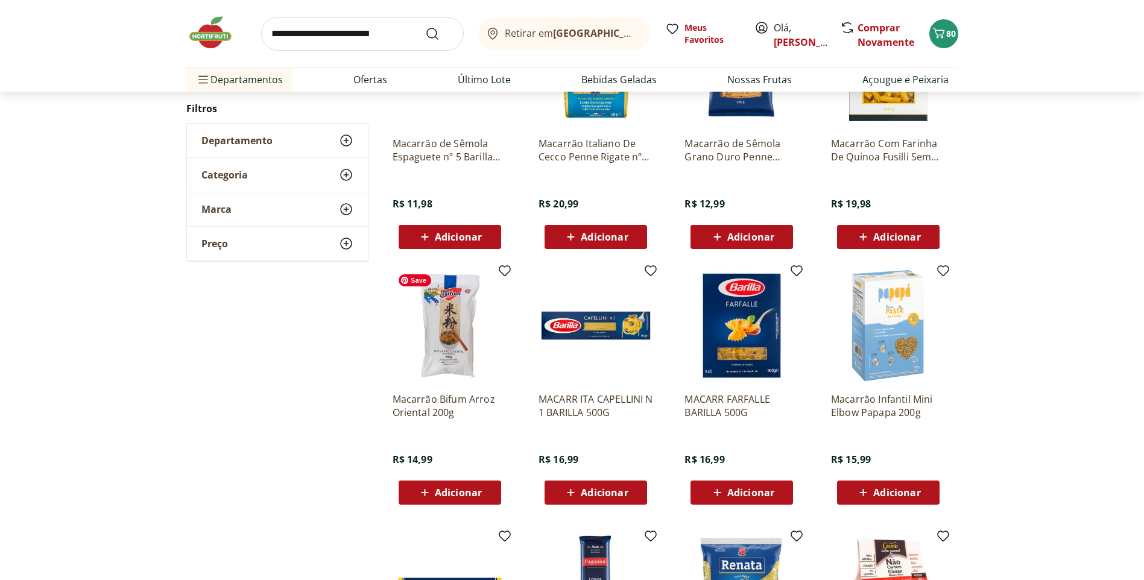
scroll to position [844, 0]
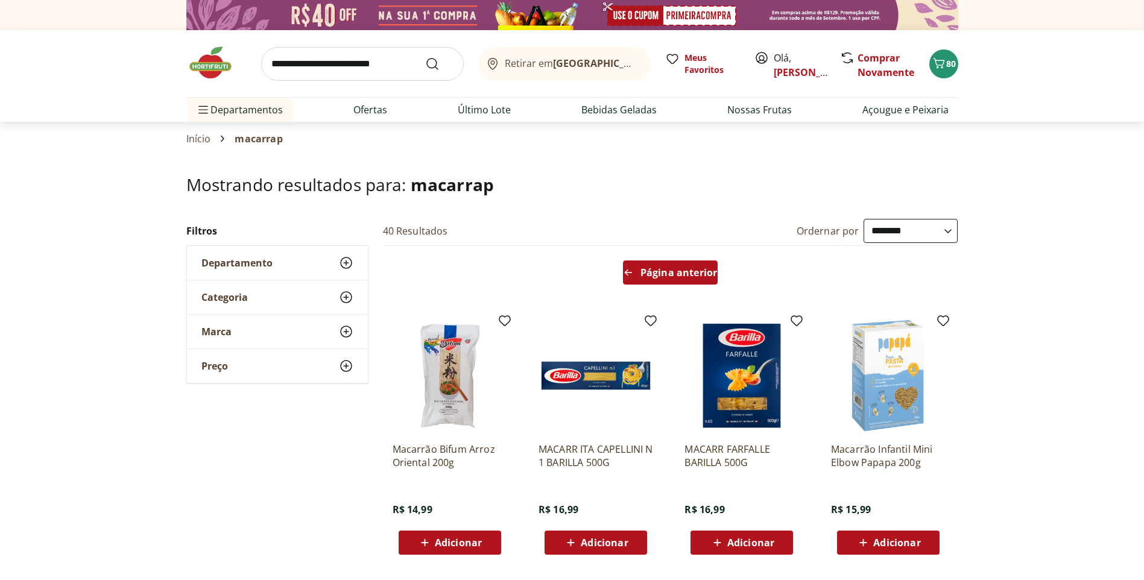
click at [658, 265] on div "Página anterior" at bounding box center [670, 272] width 95 height 24
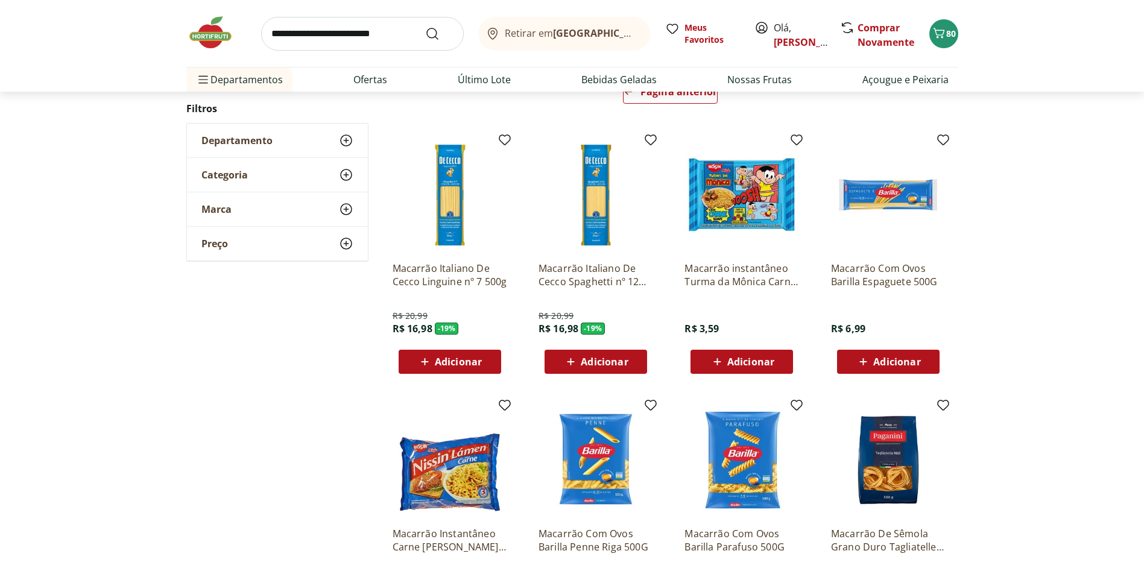
scroll to position [301, 0]
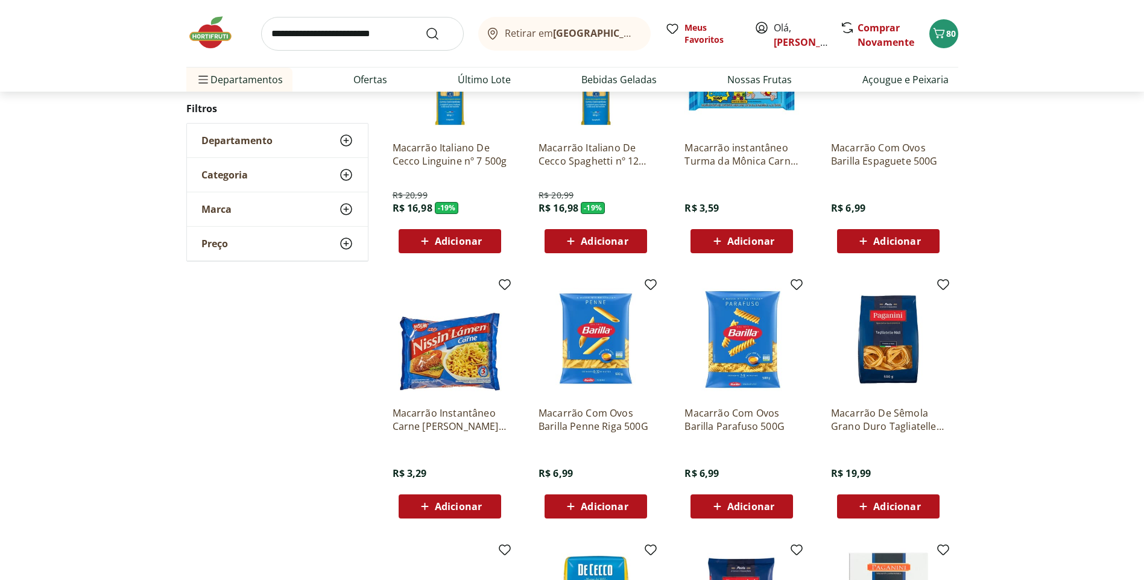
click at [753, 509] on span "Adicionar" at bounding box center [750, 507] width 47 height 10
click at [352, 46] on input "search" at bounding box center [362, 34] width 203 height 34
type input "****"
click at [425, 27] on button "Submit Search" at bounding box center [439, 34] width 29 height 14
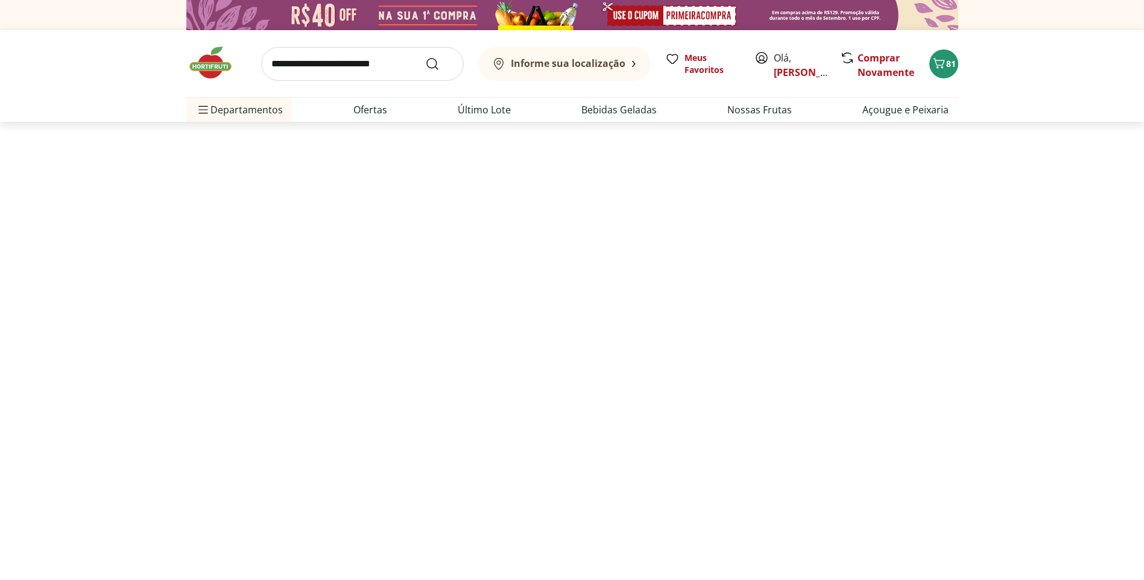
select select "**********"
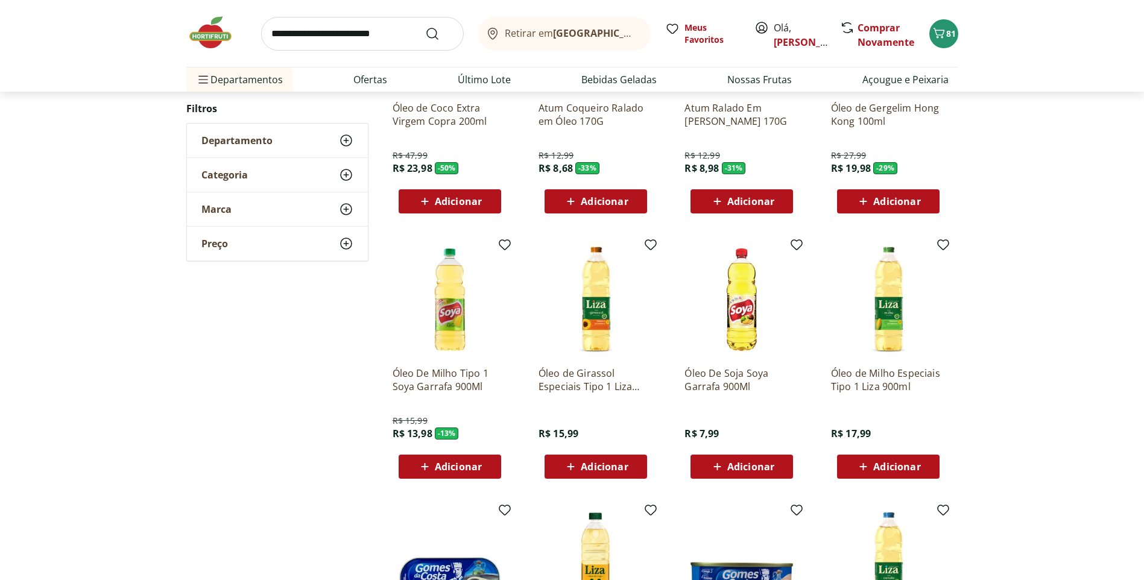
scroll to position [301, 0]
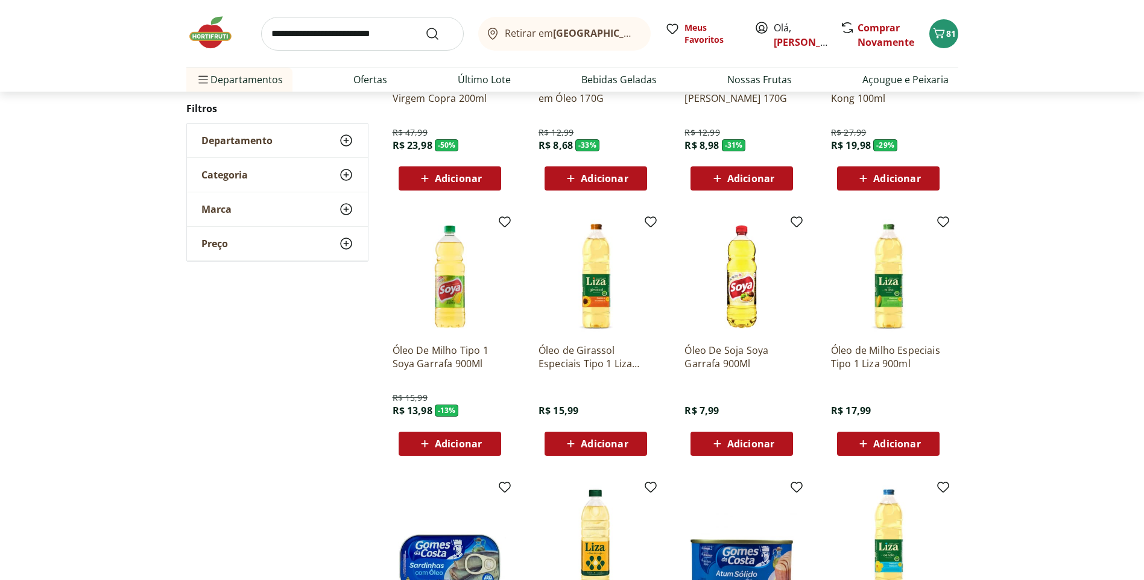
click at [452, 441] on span "Adicionar" at bounding box center [458, 444] width 47 height 10
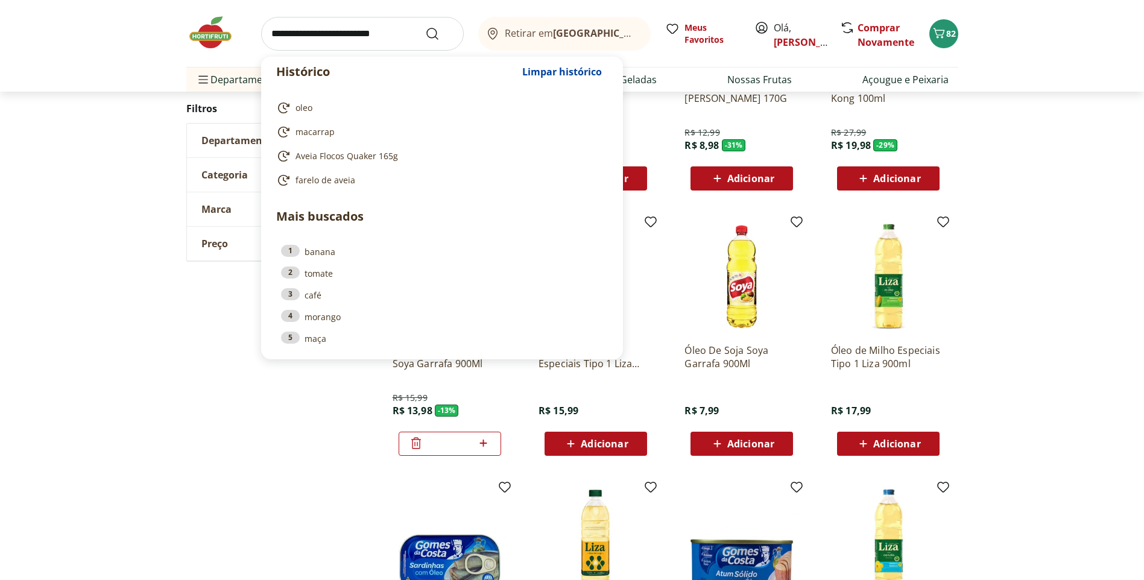
click at [336, 27] on input "search" at bounding box center [362, 34] width 203 height 34
click at [330, 28] on input "search" at bounding box center [362, 34] width 203 height 34
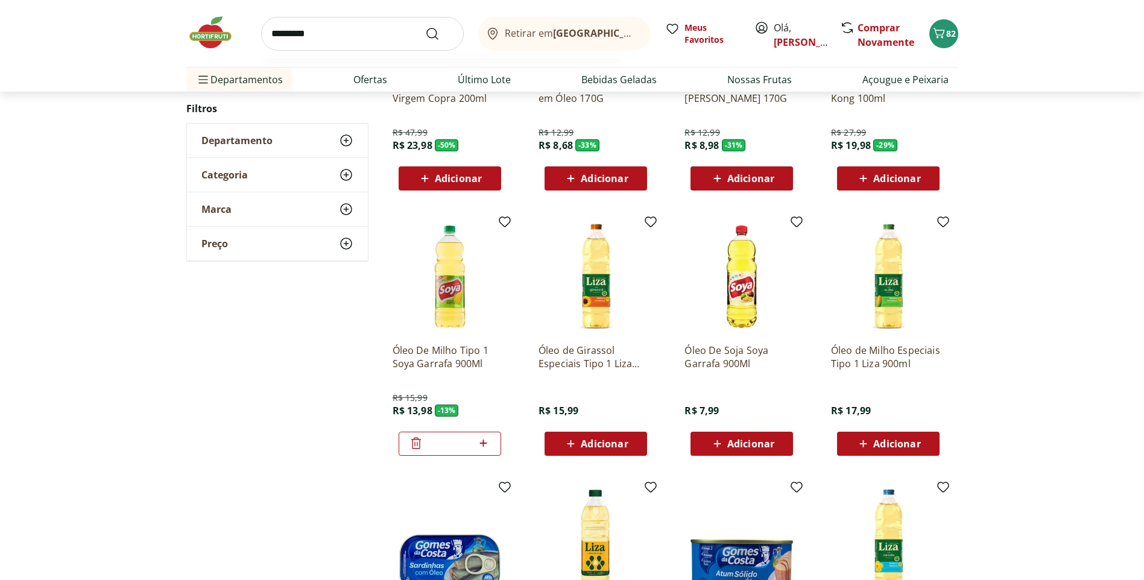
type input "*********"
click at [425, 27] on button "Submit Search" at bounding box center [439, 34] width 29 height 14
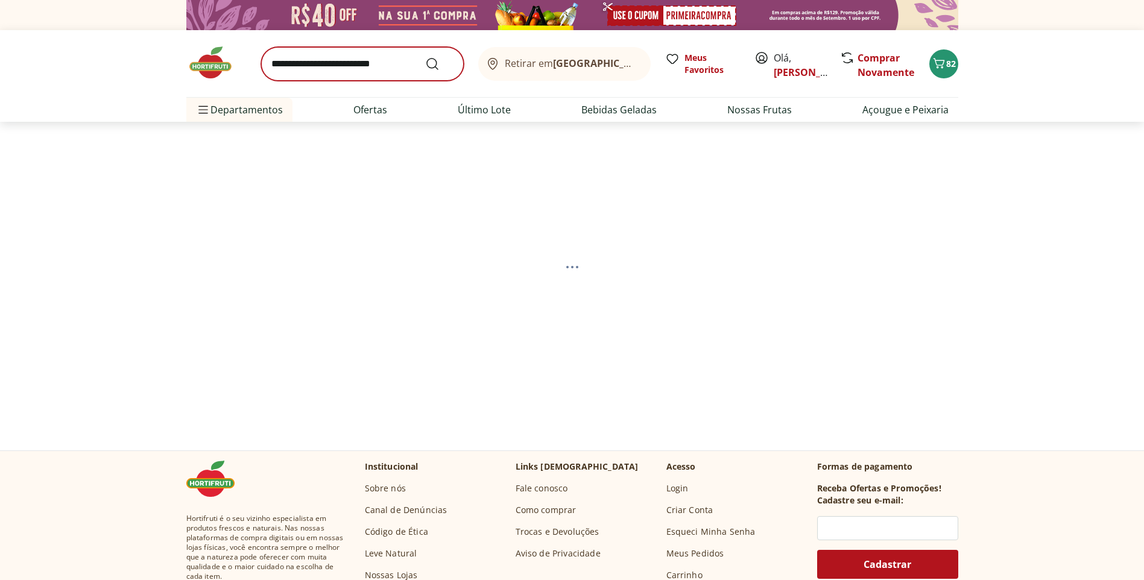
select select "**********"
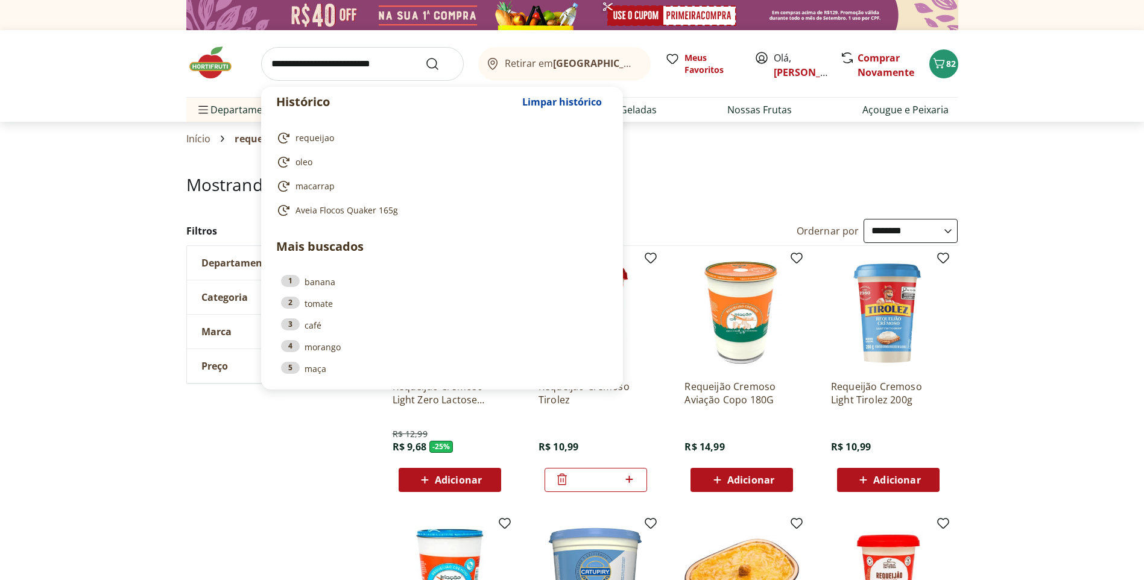
click at [291, 57] on input "search" at bounding box center [362, 64] width 203 height 34
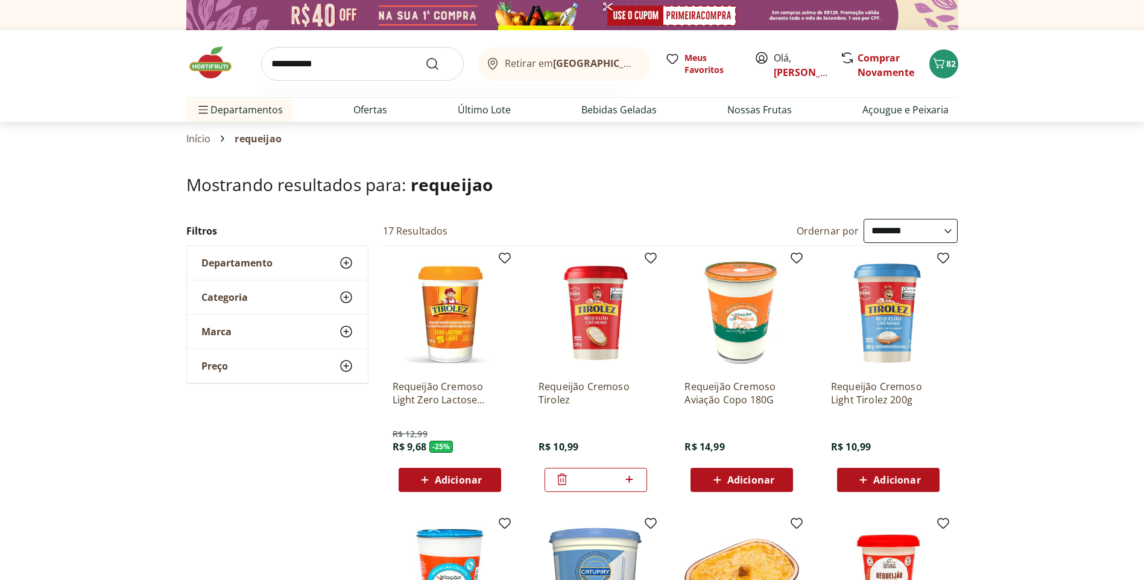
type input "**********"
click at [425, 57] on button "Submit Search" at bounding box center [439, 64] width 29 height 14
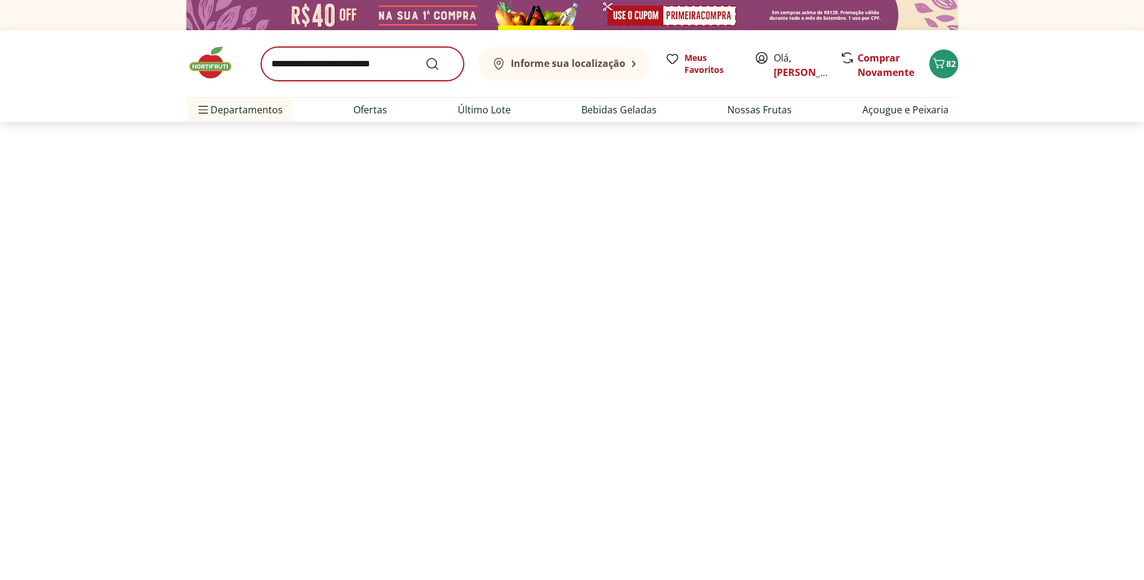
select select "**********"
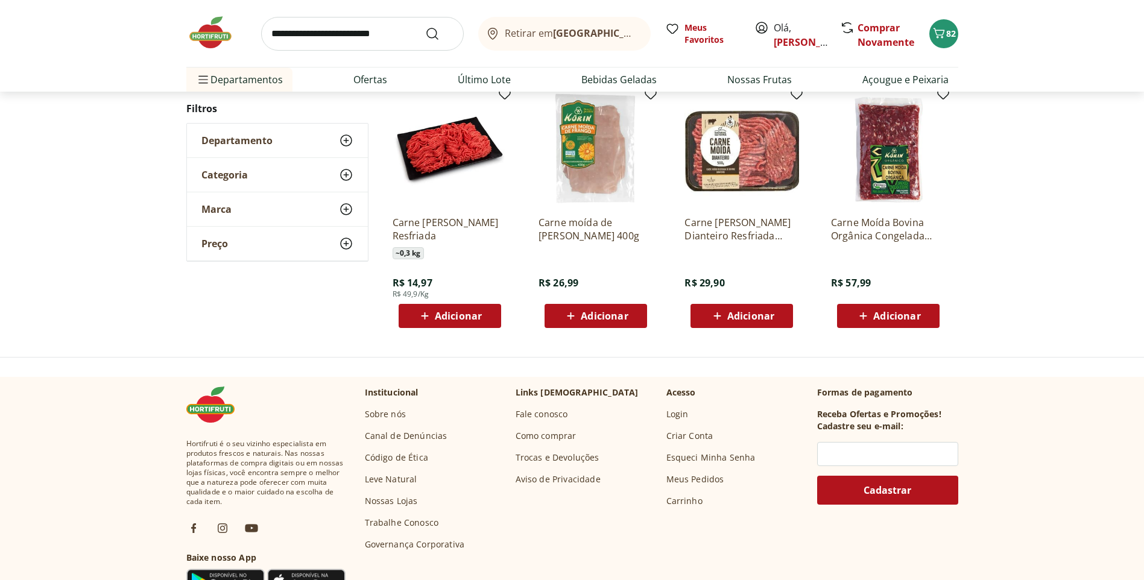
scroll to position [181, 0]
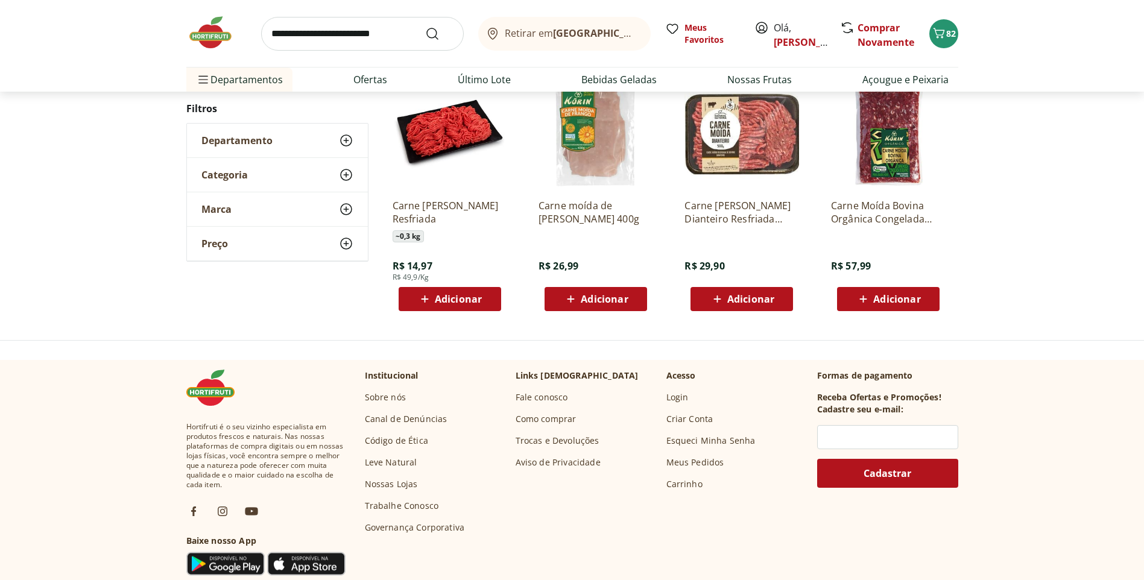
click at [750, 295] on span "Adicionar" at bounding box center [750, 299] width 47 height 10
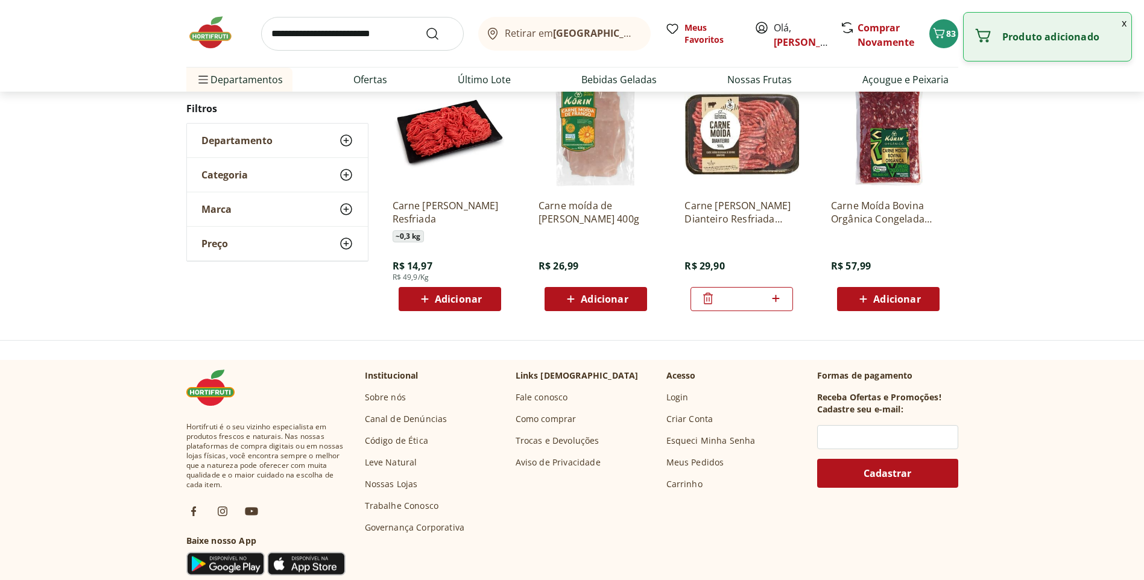
click at [775, 295] on icon at bounding box center [775, 298] width 15 height 14
type input "*"
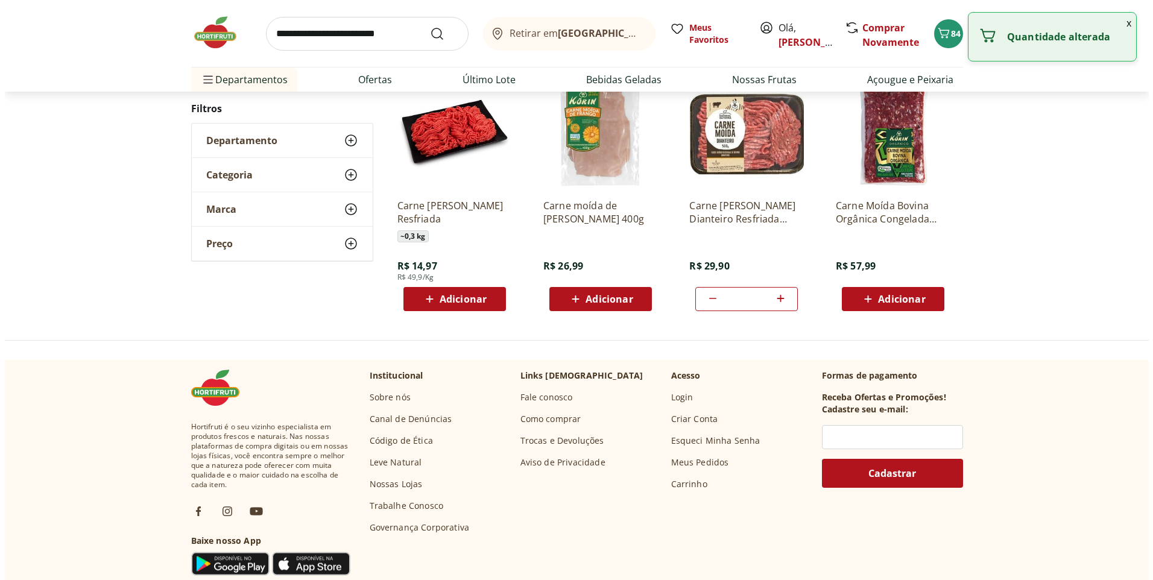
scroll to position [0, 0]
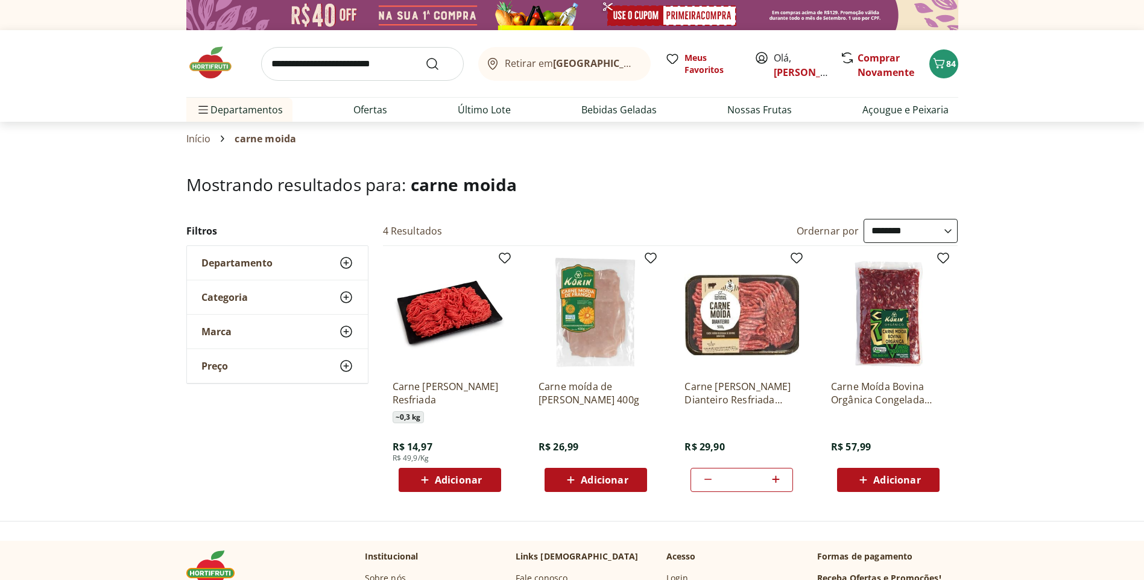
click at [339, 67] on input "search" at bounding box center [362, 64] width 203 height 34
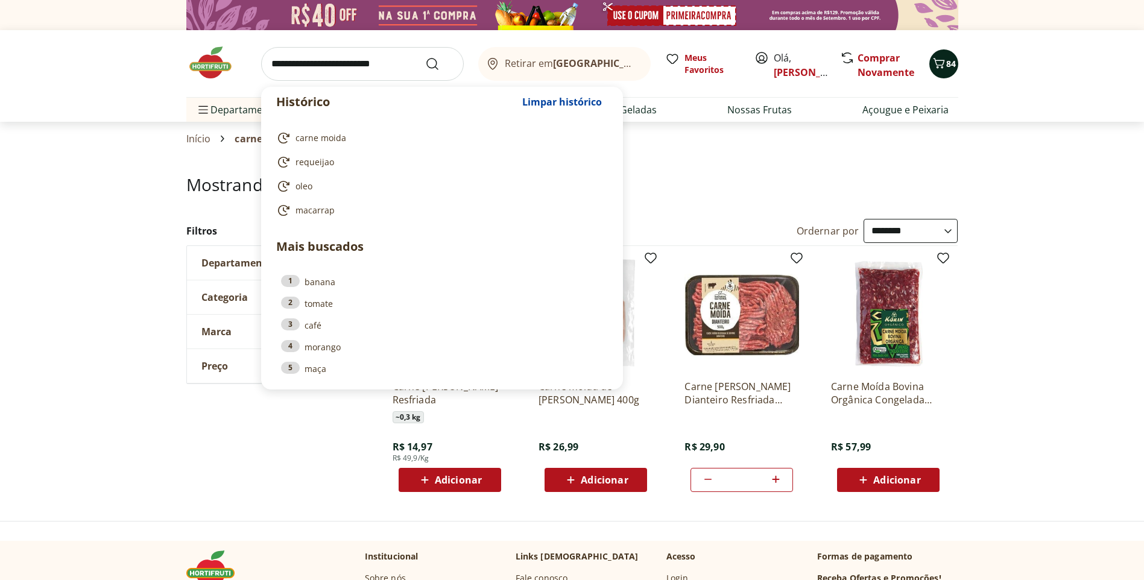
click at [951, 68] on span "84" at bounding box center [951, 63] width 10 height 11
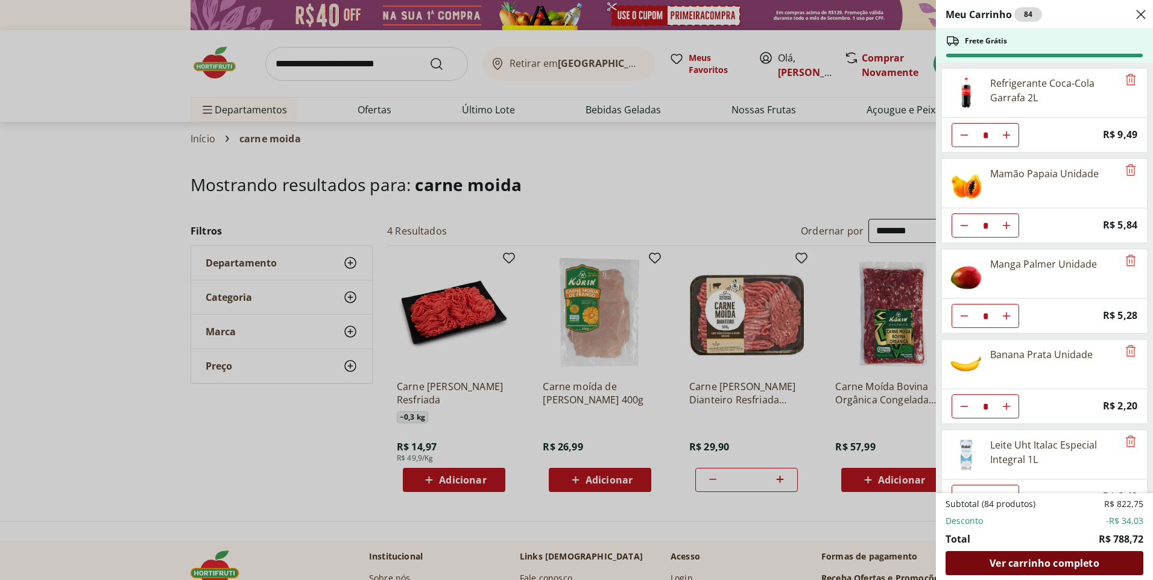
click at [1037, 568] on span "Ver carrinho completo" at bounding box center [1043, 563] width 109 height 10
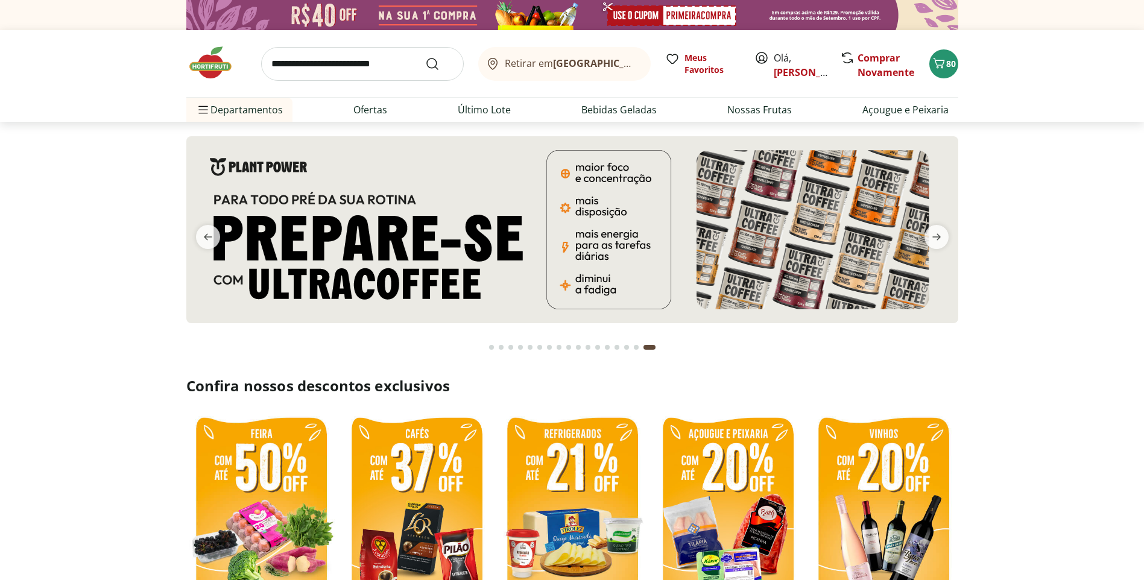
click at [200, 235] on span "previous" at bounding box center [208, 237] width 24 height 24
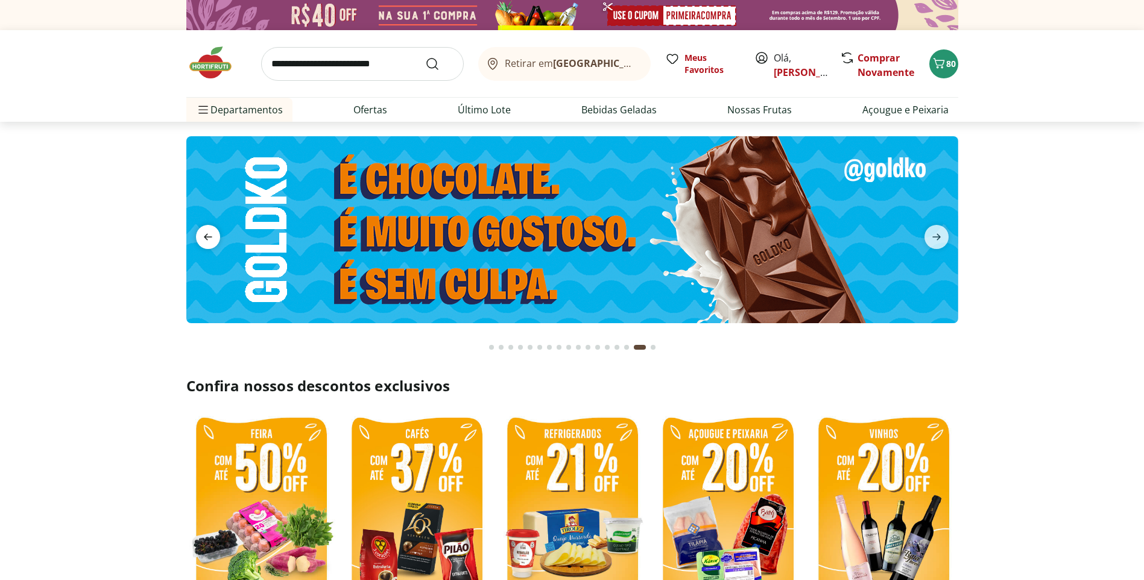
click at [201, 229] on span "previous" at bounding box center [208, 237] width 24 height 24
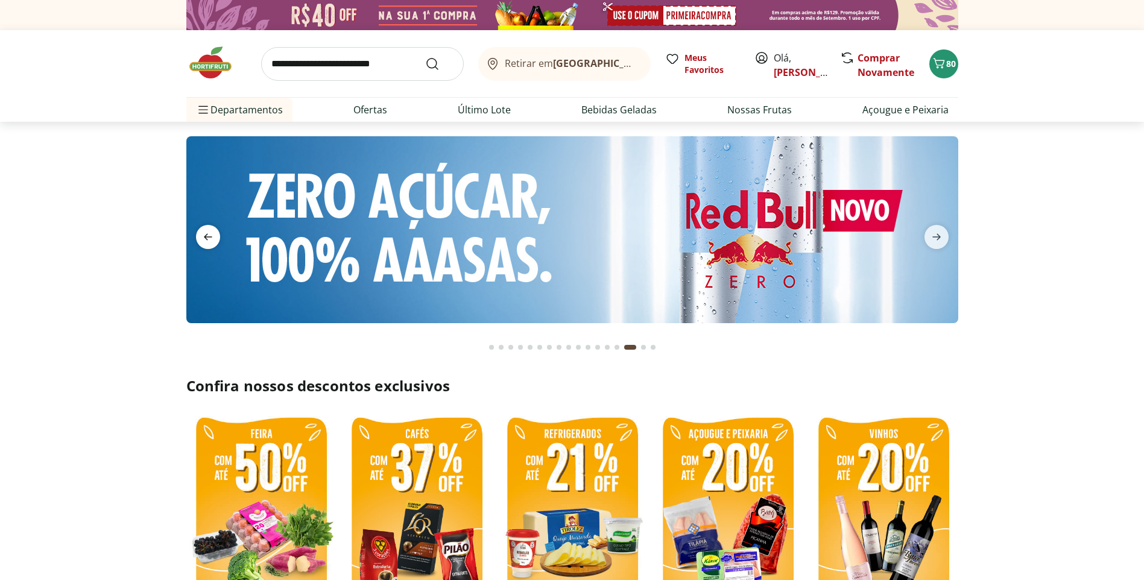
click at [200, 229] on span "previous" at bounding box center [208, 237] width 24 height 24
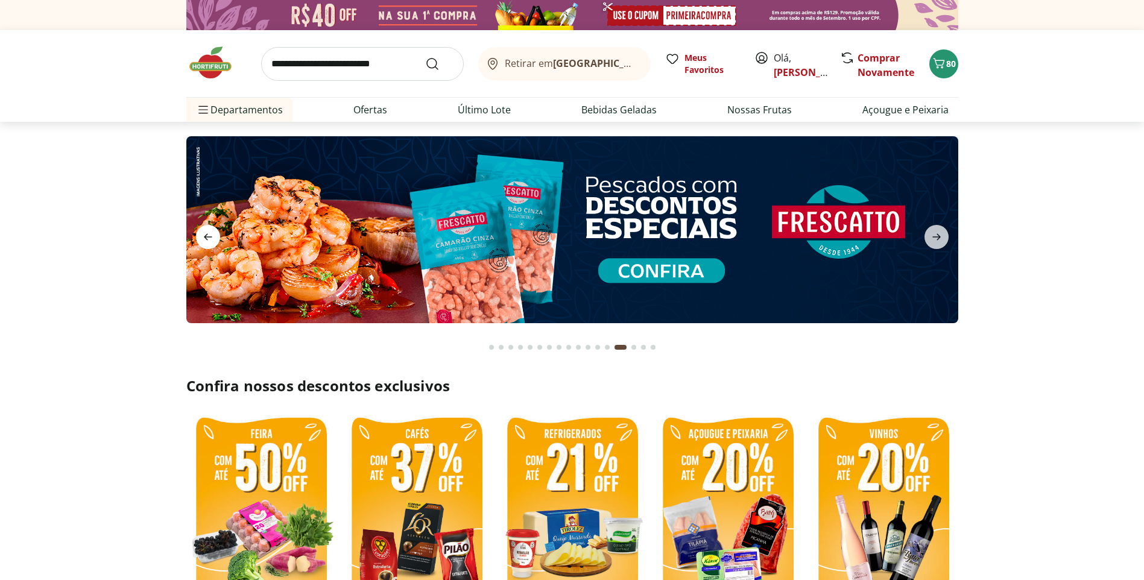
click at [200, 229] on span "previous" at bounding box center [208, 237] width 24 height 24
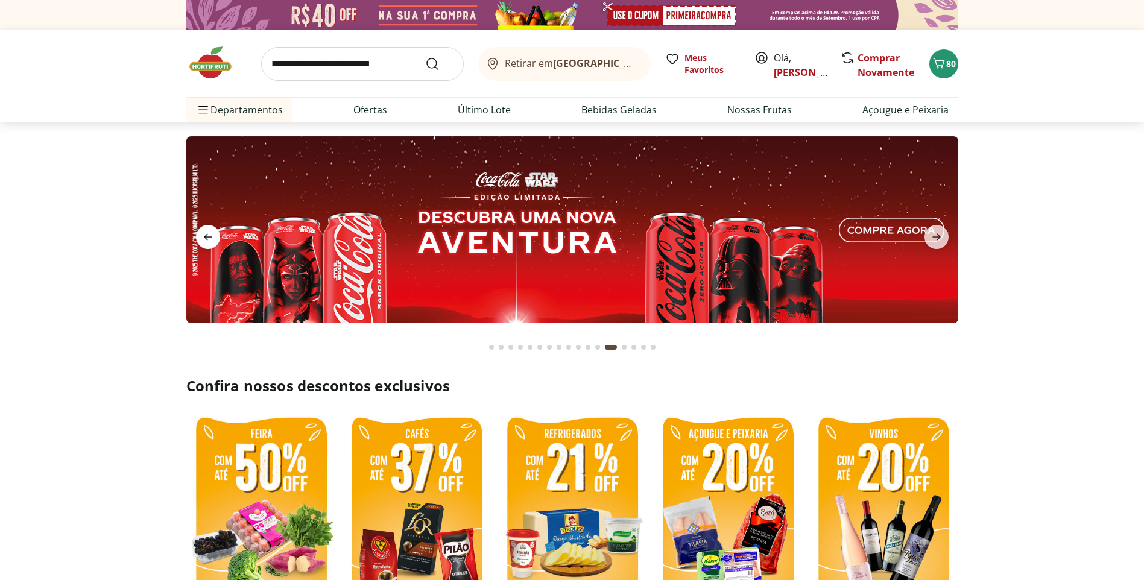
click at [200, 229] on span "previous" at bounding box center [208, 237] width 24 height 24
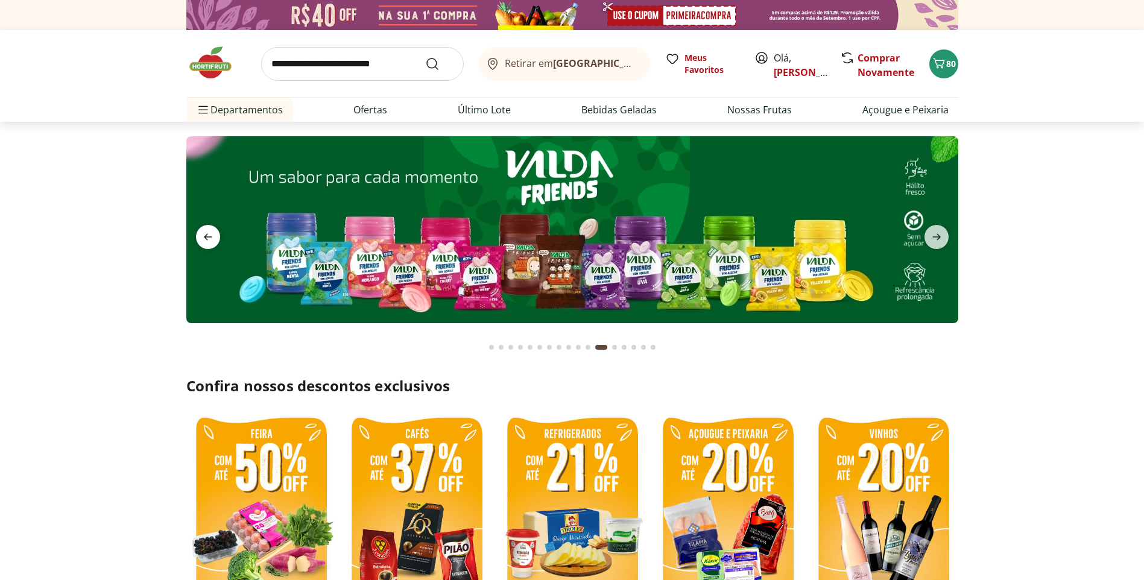
click at [200, 229] on span "previous" at bounding box center [208, 237] width 24 height 24
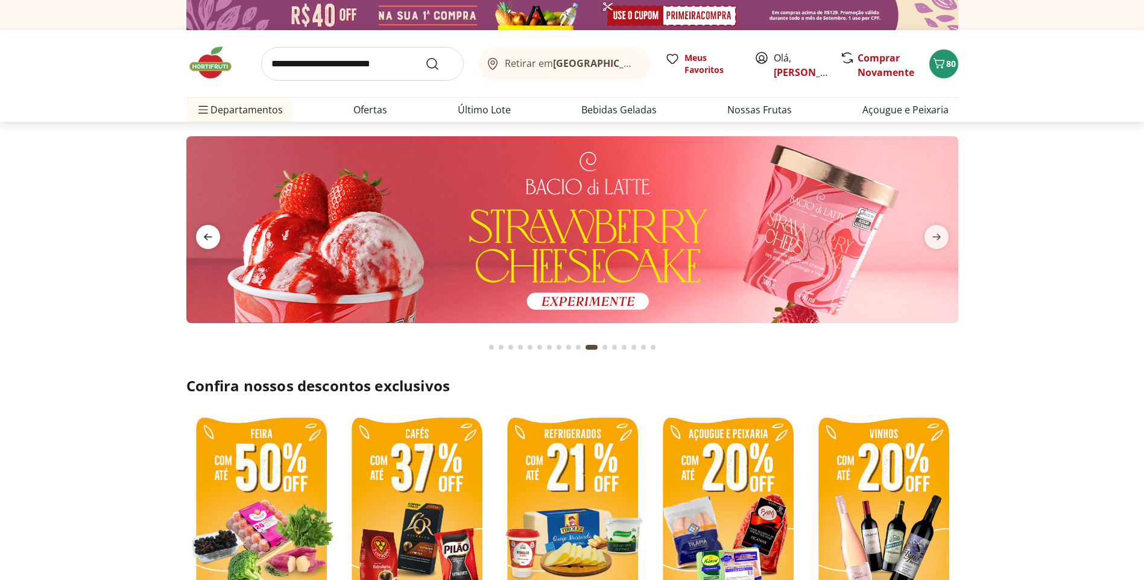
click at [200, 229] on span "previous" at bounding box center [208, 237] width 24 height 24
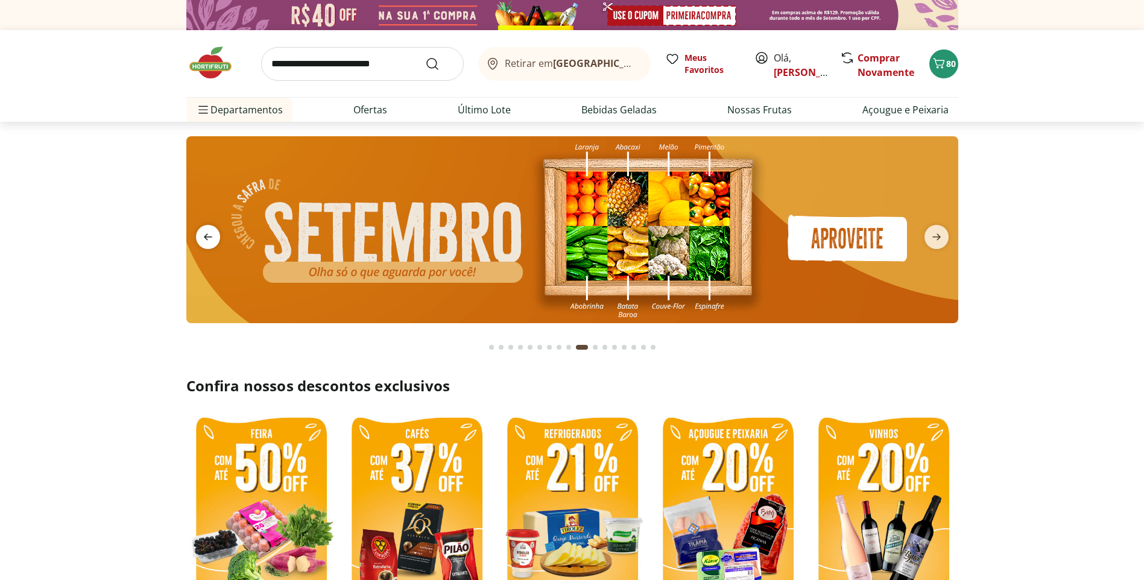
click at [200, 229] on span "previous" at bounding box center [208, 237] width 24 height 24
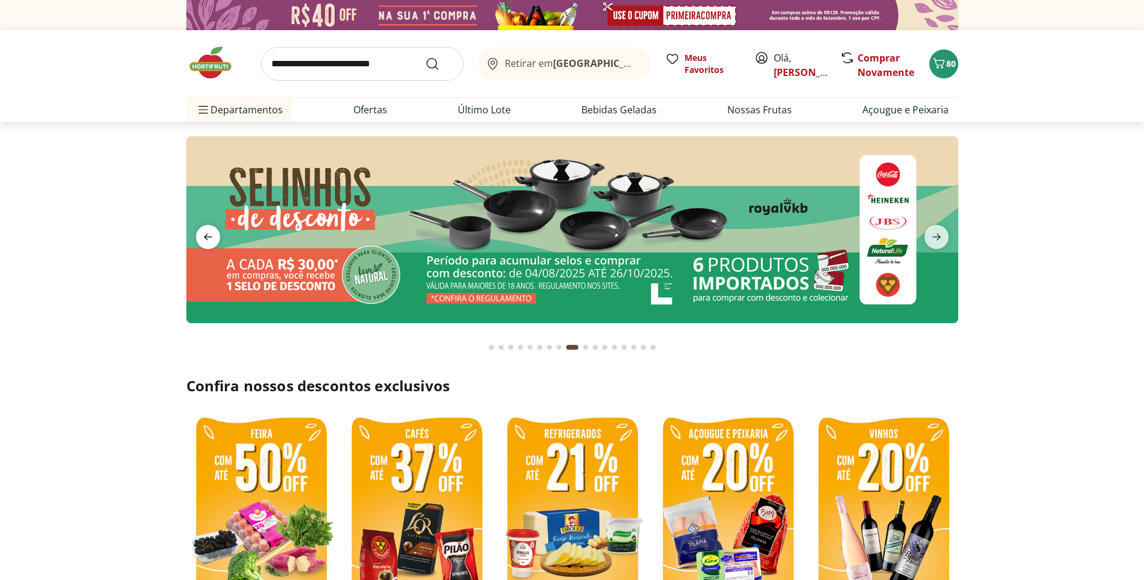
click at [200, 229] on span "previous" at bounding box center [208, 237] width 24 height 24
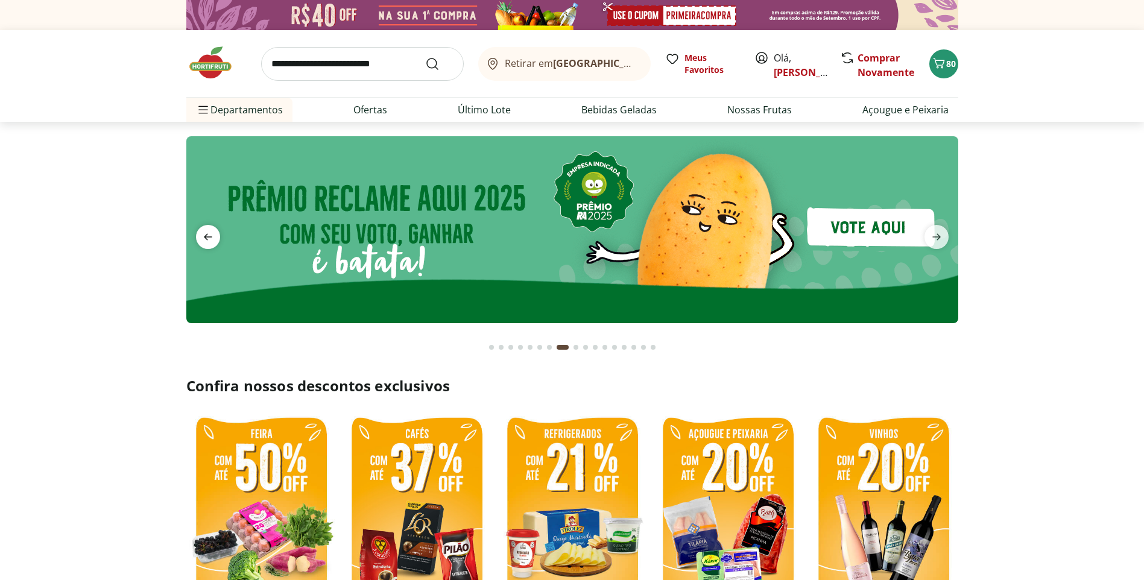
click at [200, 229] on span "previous" at bounding box center [208, 237] width 24 height 24
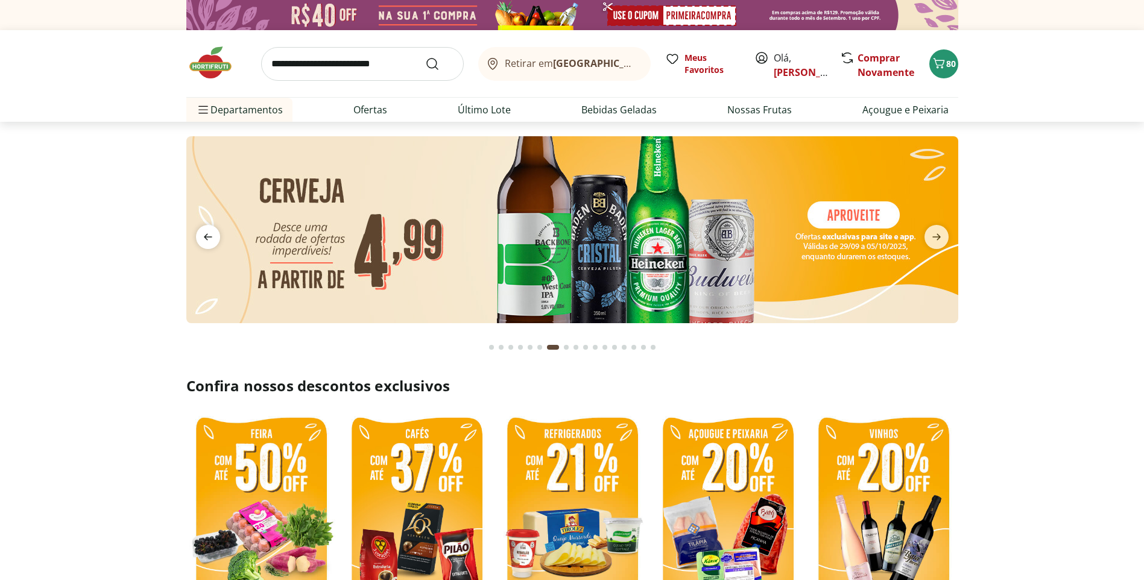
click at [200, 229] on span "previous" at bounding box center [208, 237] width 24 height 24
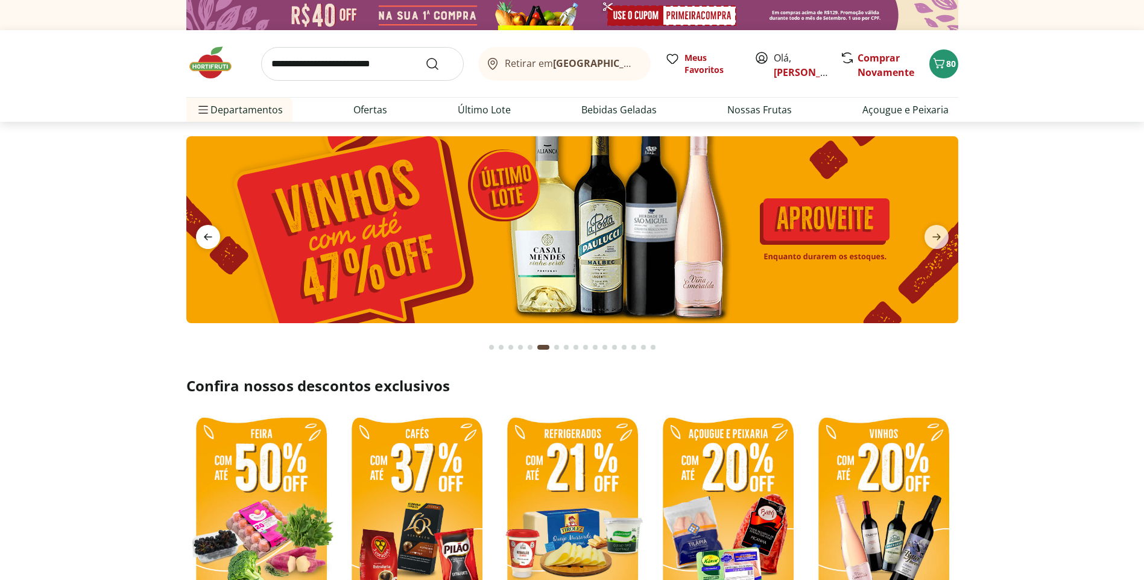
click at [200, 229] on span "previous" at bounding box center [208, 237] width 24 height 24
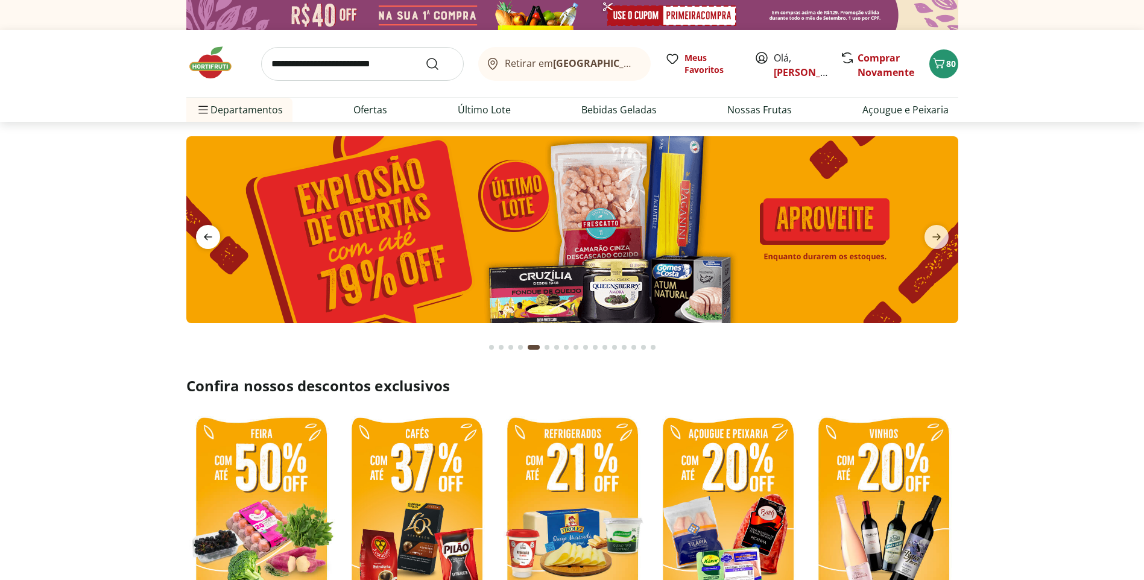
click at [200, 229] on span "previous" at bounding box center [208, 237] width 24 height 24
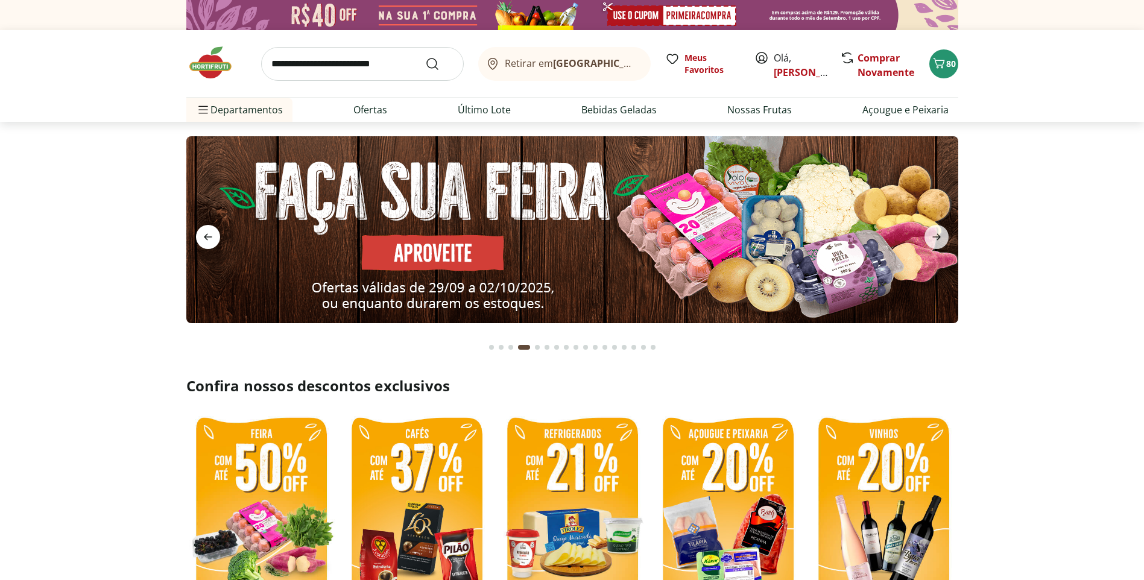
click at [200, 229] on span "previous" at bounding box center [208, 237] width 24 height 24
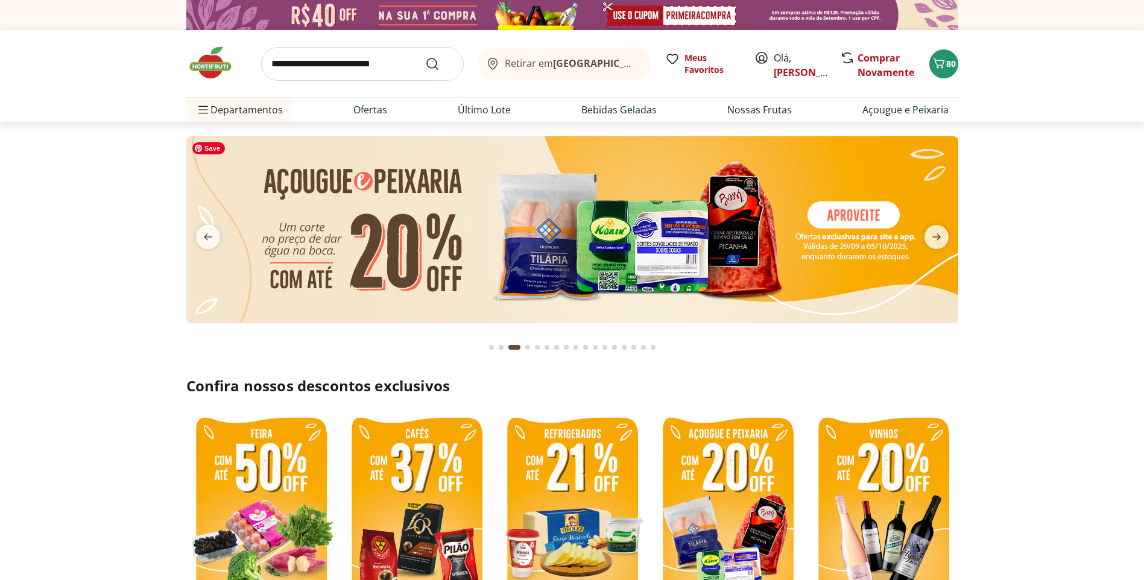
click at [197, 215] on img at bounding box center [572, 229] width 772 height 187
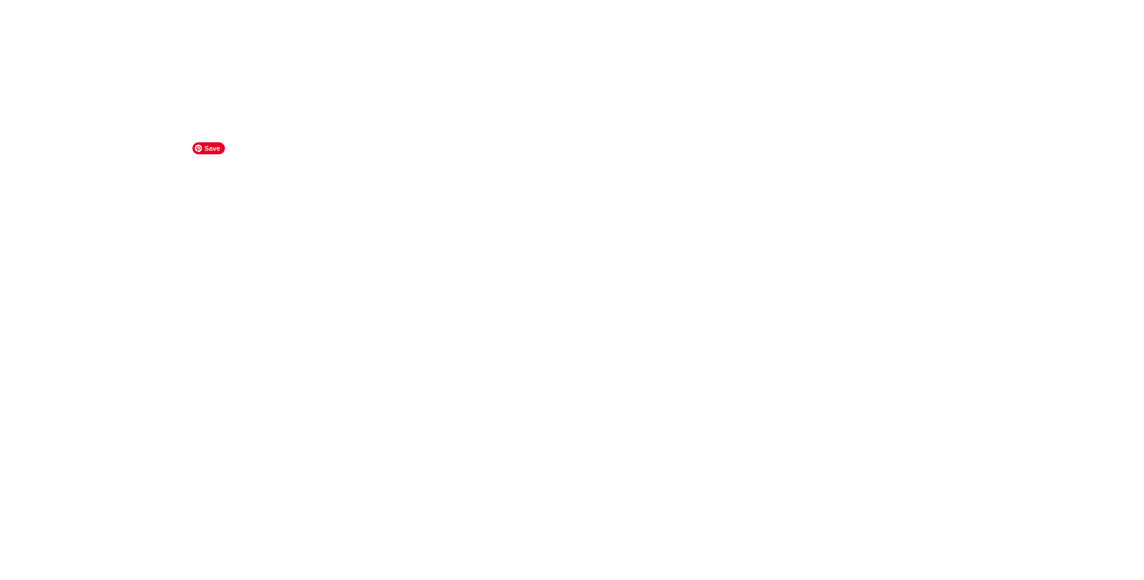
select select "**********"
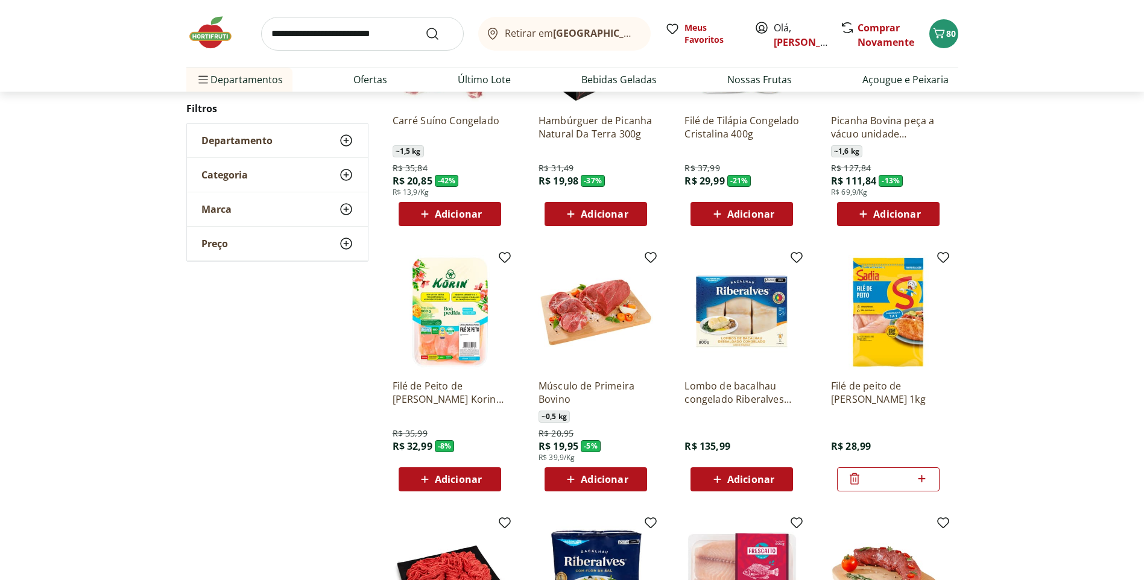
scroll to position [241, 0]
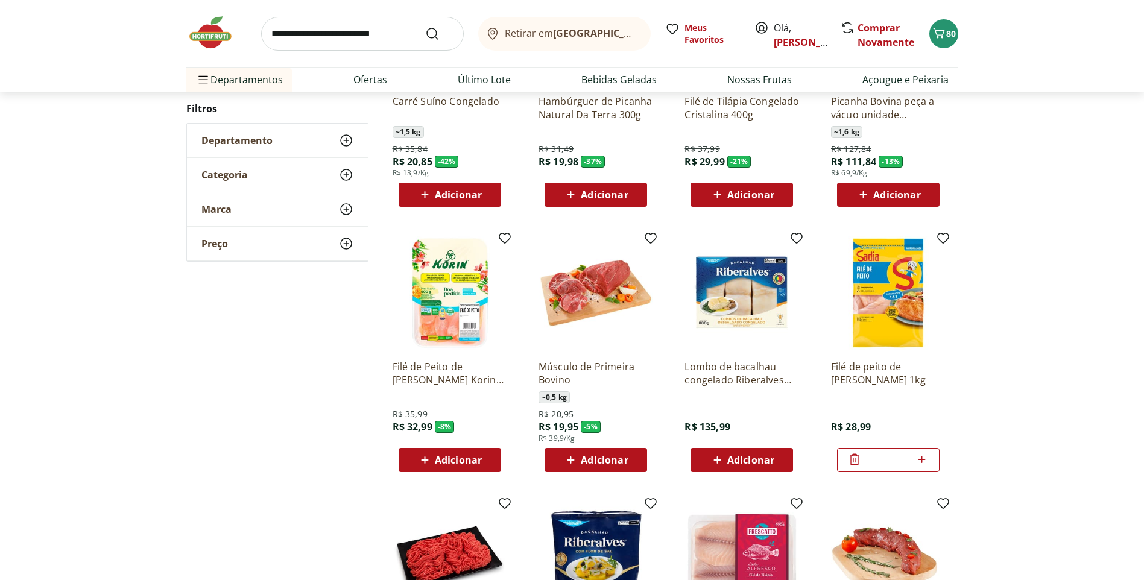
click at [781, 194] on div "Adicionar" at bounding box center [741, 195] width 83 height 22
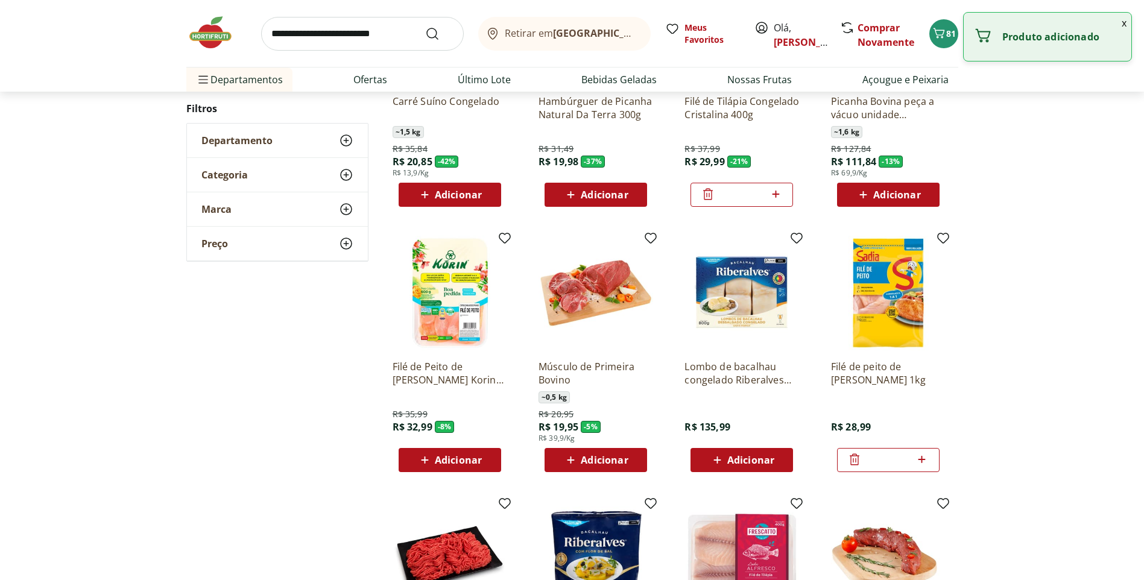
click at [781, 194] on icon at bounding box center [775, 194] width 15 height 14
type input "*"
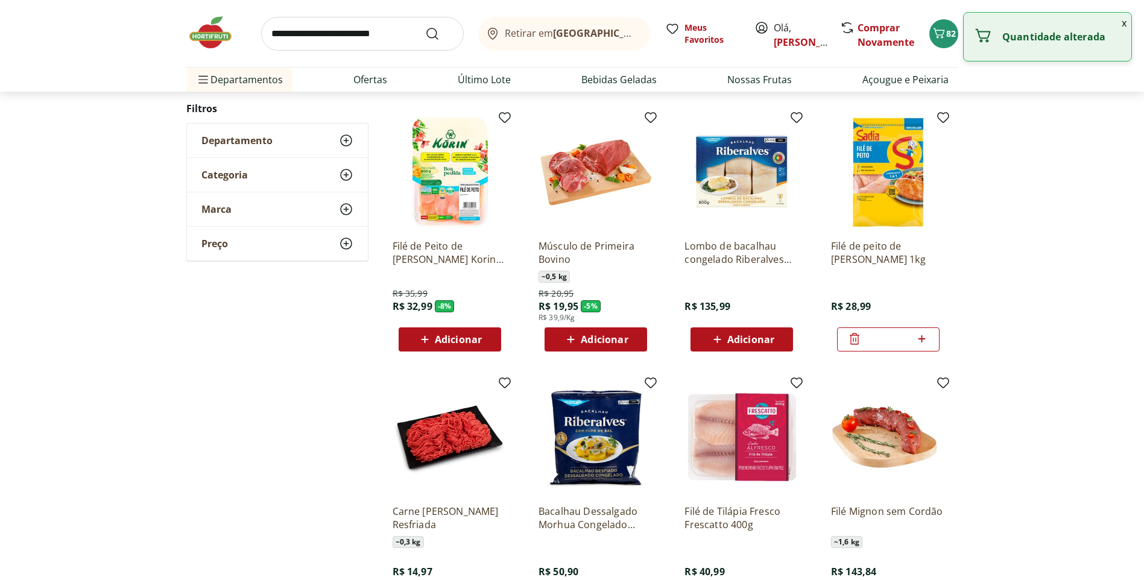
scroll to position [603, 0]
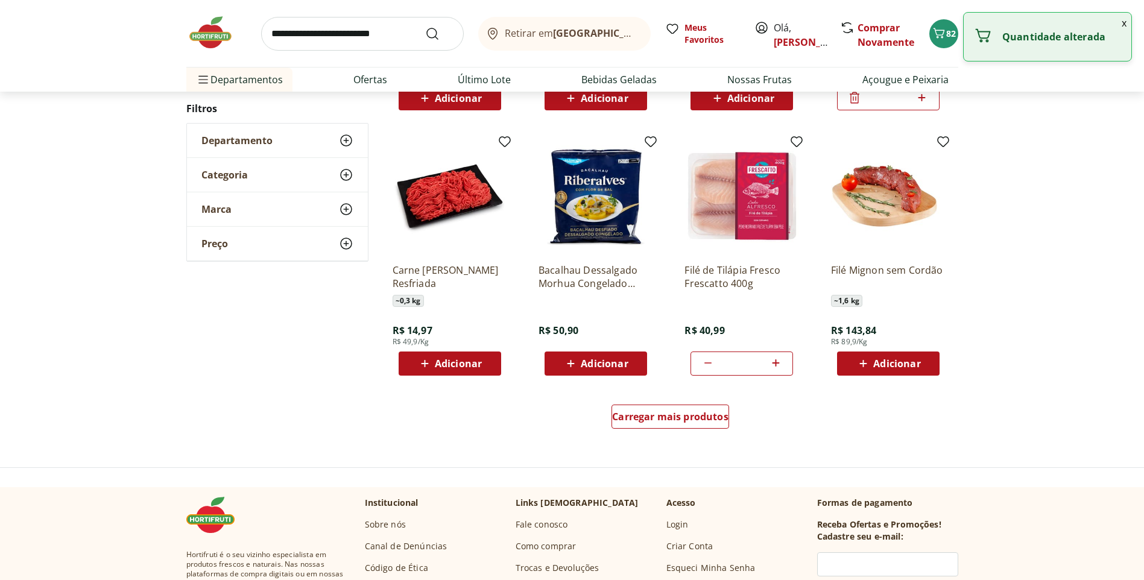
click at [710, 367] on icon at bounding box center [708, 363] width 14 height 14
type input "*"
click at [710, 367] on icon at bounding box center [708, 363] width 14 height 14
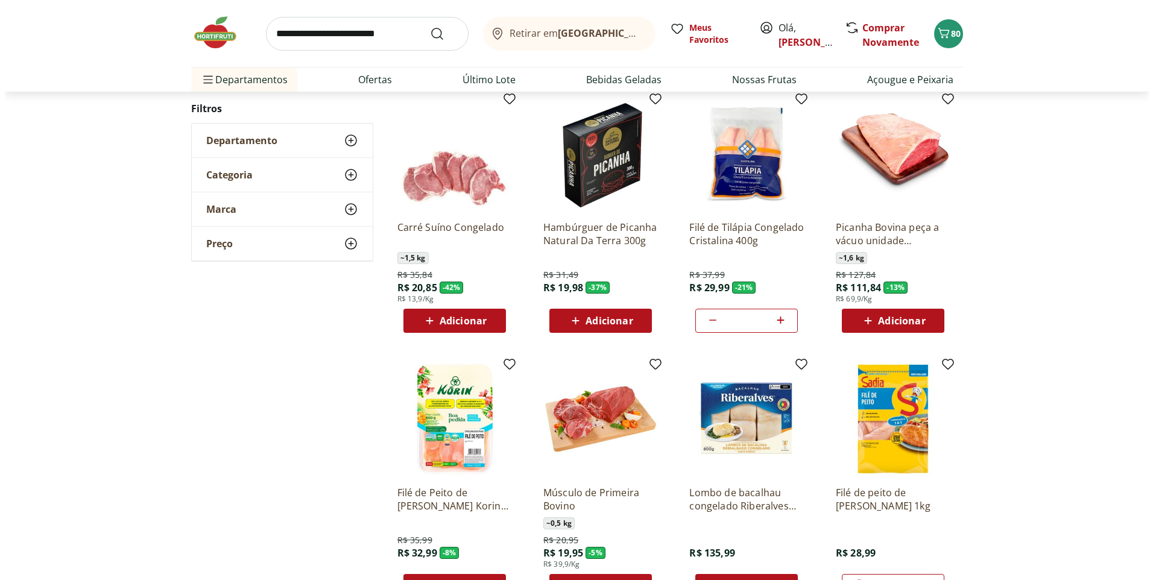
scroll to position [0, 0]
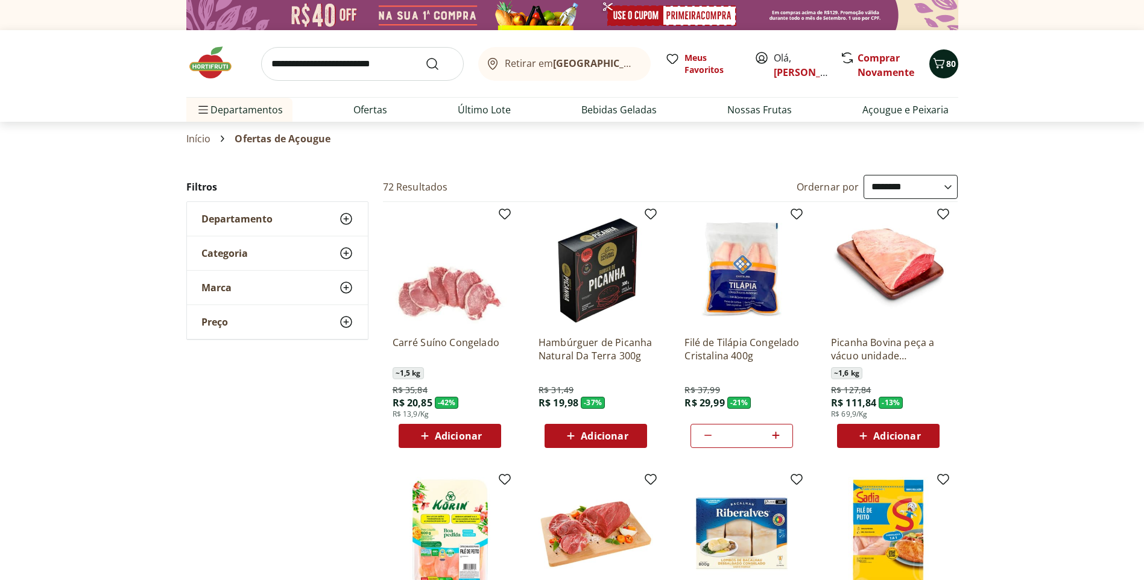
click at [942, 64] on icon "Carrinho" at bounding box center [938, 63] width 11 height 10
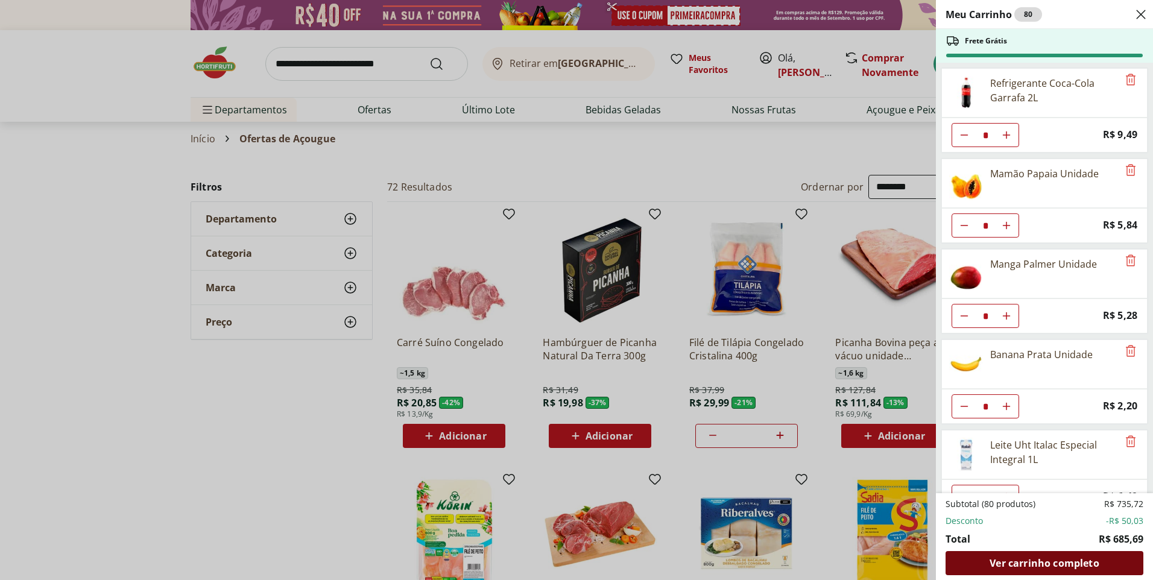
click at [1037, 564] on span "Ver carrinho completo" at bounding box center [1043, 563] width 109 height 10
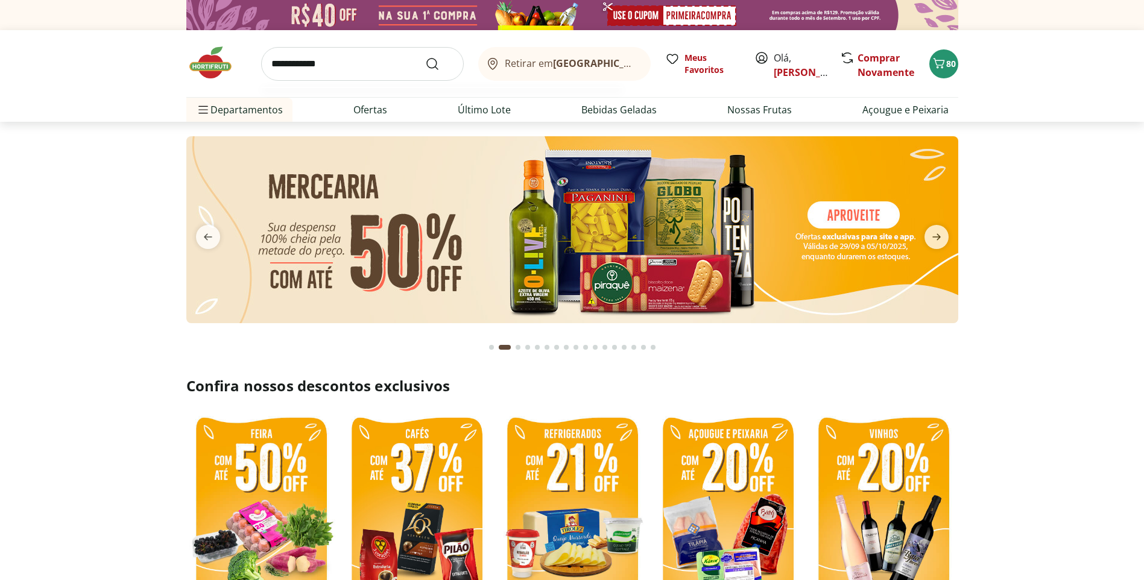
type input "**********"
click at [425, 57] on button "Submit Search" at bounding box center [439, 64] width 29 height 14
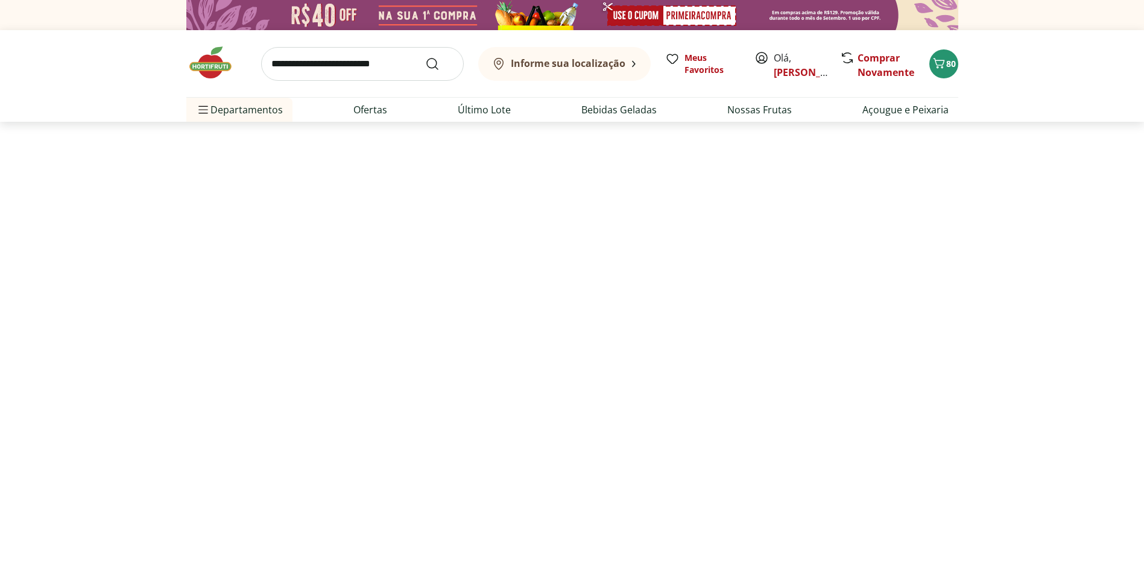
select select "**********"
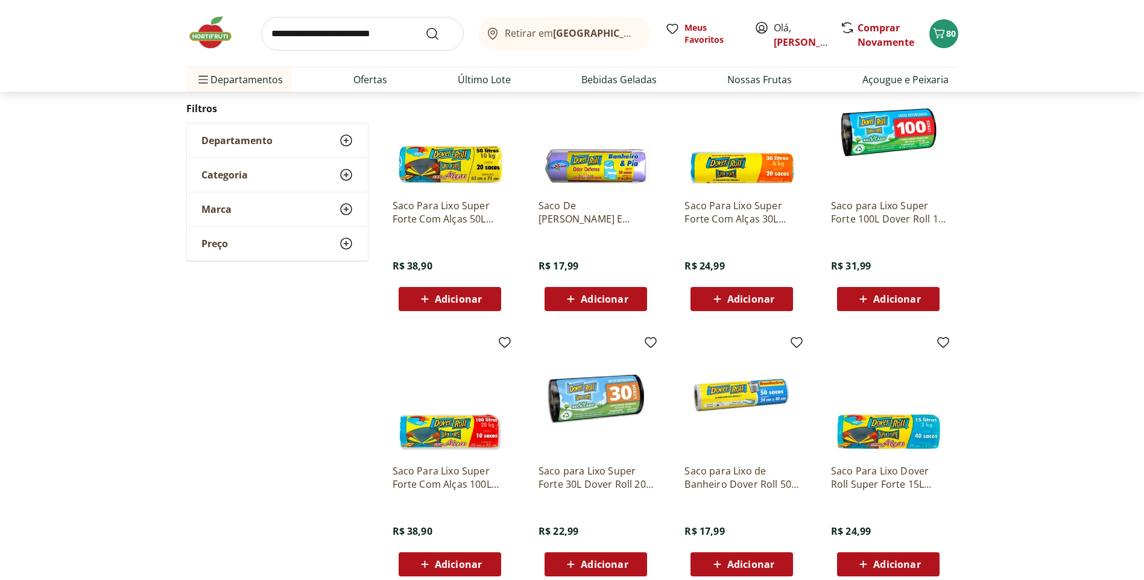
scroll to position [181, 0]
click at [461, 302] on span "Adicionar" at bounding box center [458, 299] width 47 height 10
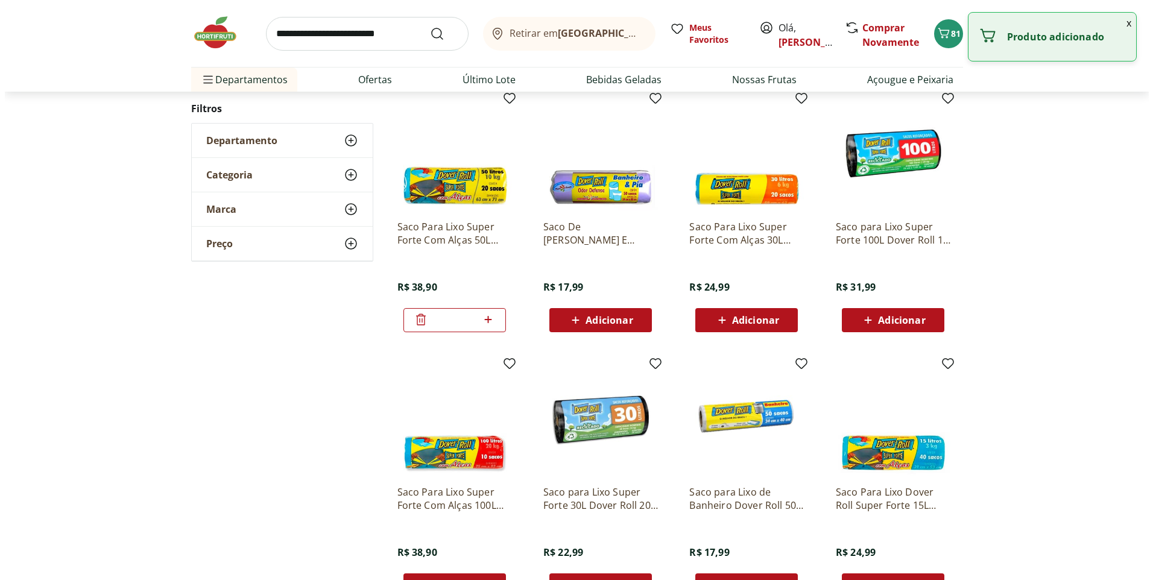
scroll to position [0, 0]
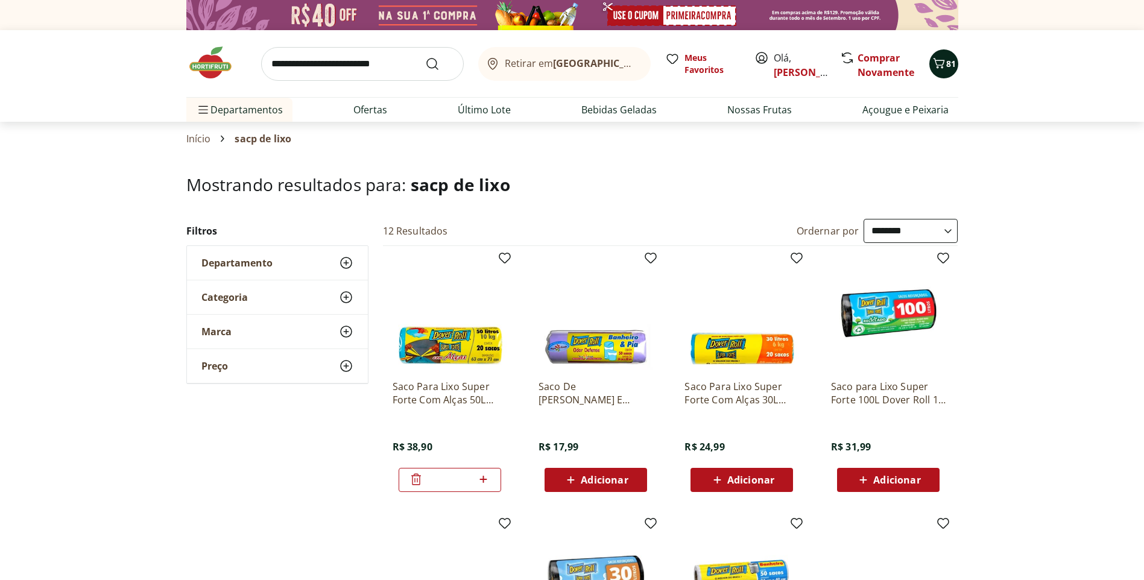
click at [939, 70] on icon "Carrinho" at bounding box center [939, 63] width 14 height 14
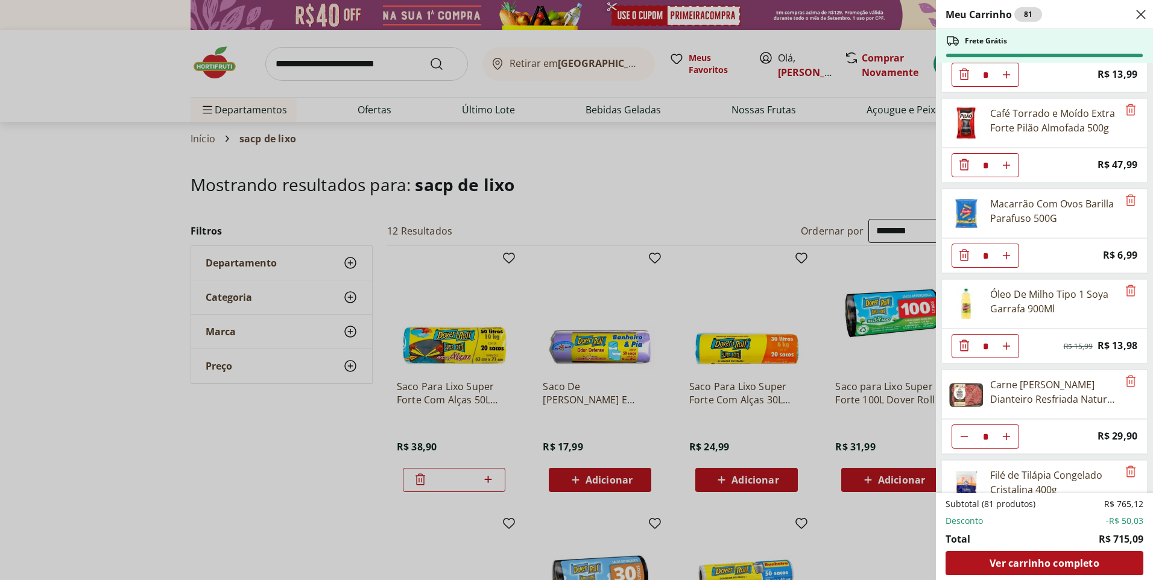
scroll to position [2740, 0]
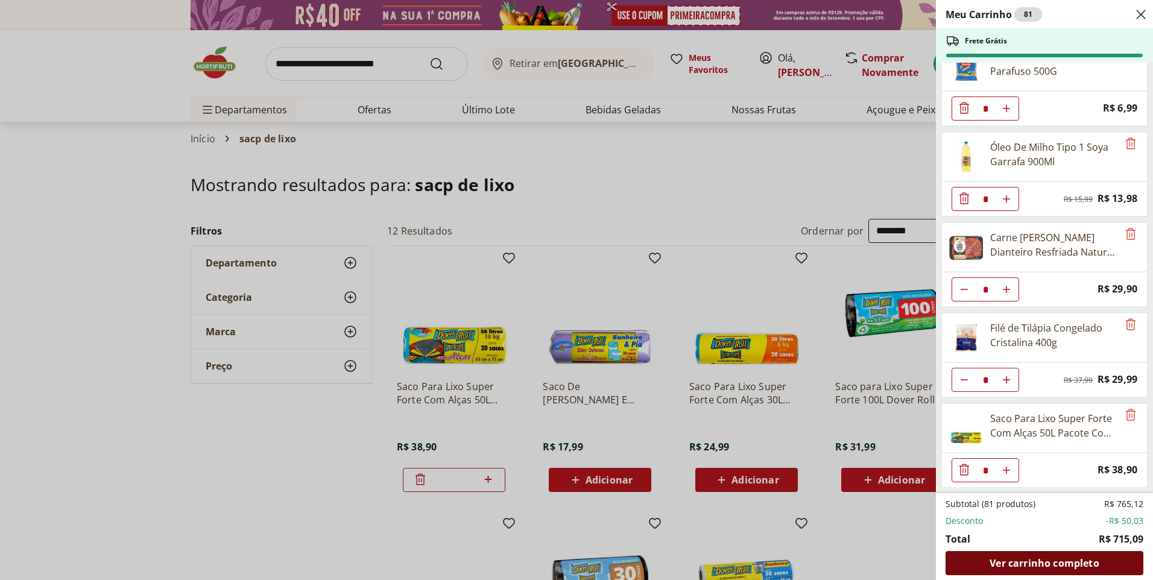
click at [1076, 564] on span "Ver carrinho completo" at bounding box center [1043, 563] width 109 height 10
